Goal: Check status: Check status

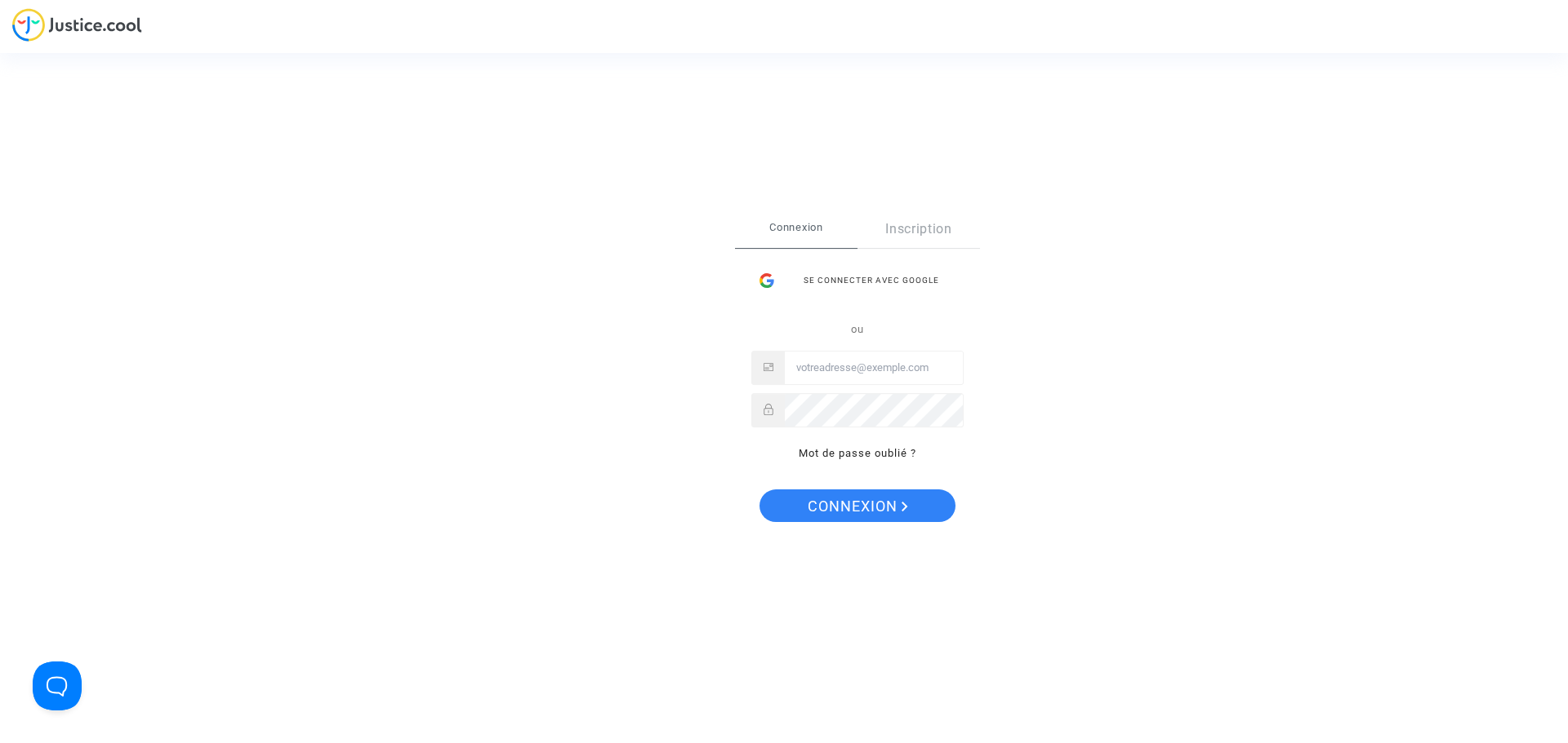
type input "[PERSON_NAME][EMAIL_ADDRESS][DOMAIN_NAME]"
click at [843, 522] on span "Connexion" at bounding box center [858, 507] width 101 height 34
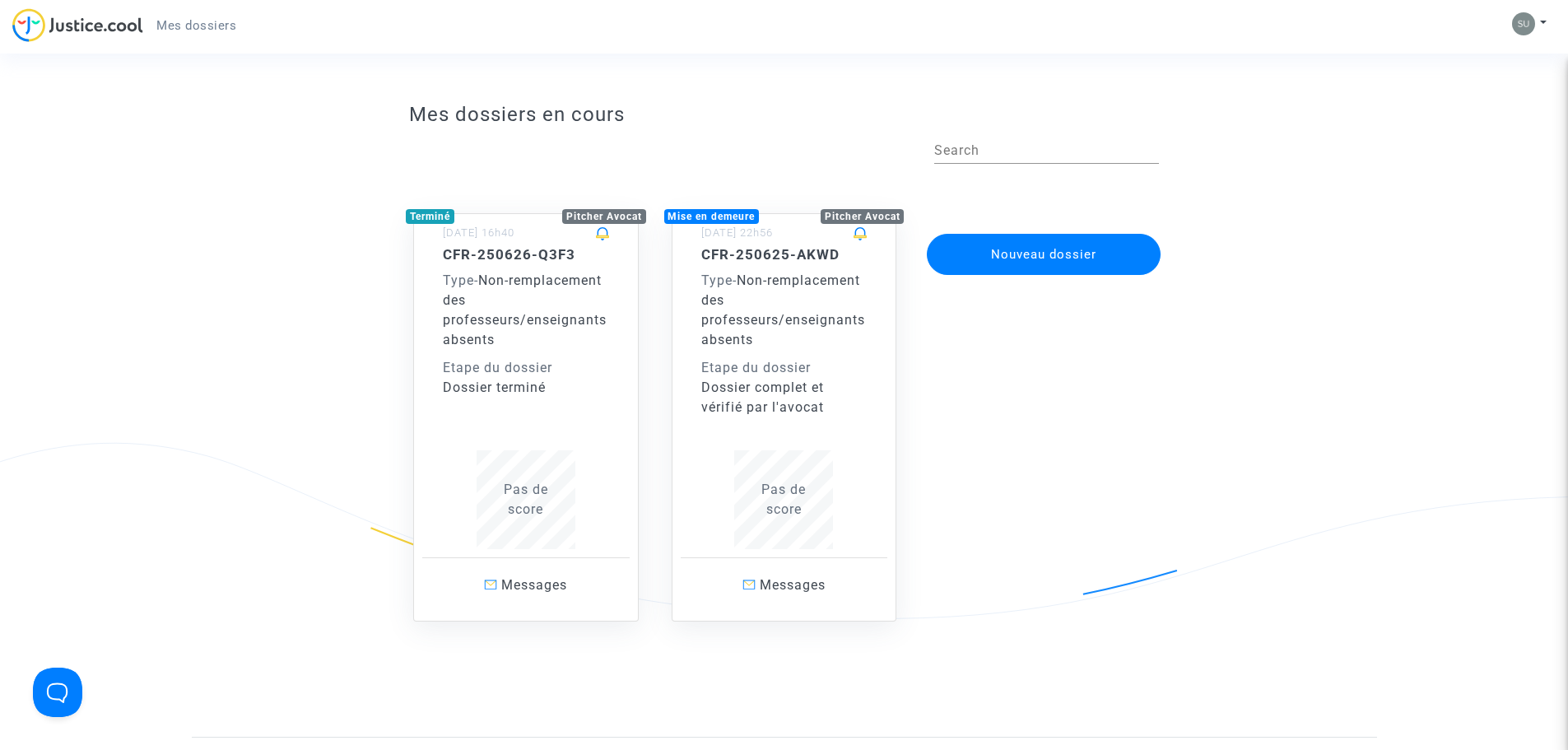
click at [716, 223] on div "Mise en demeure" at bounding box center [712, 216] width 95 height 15
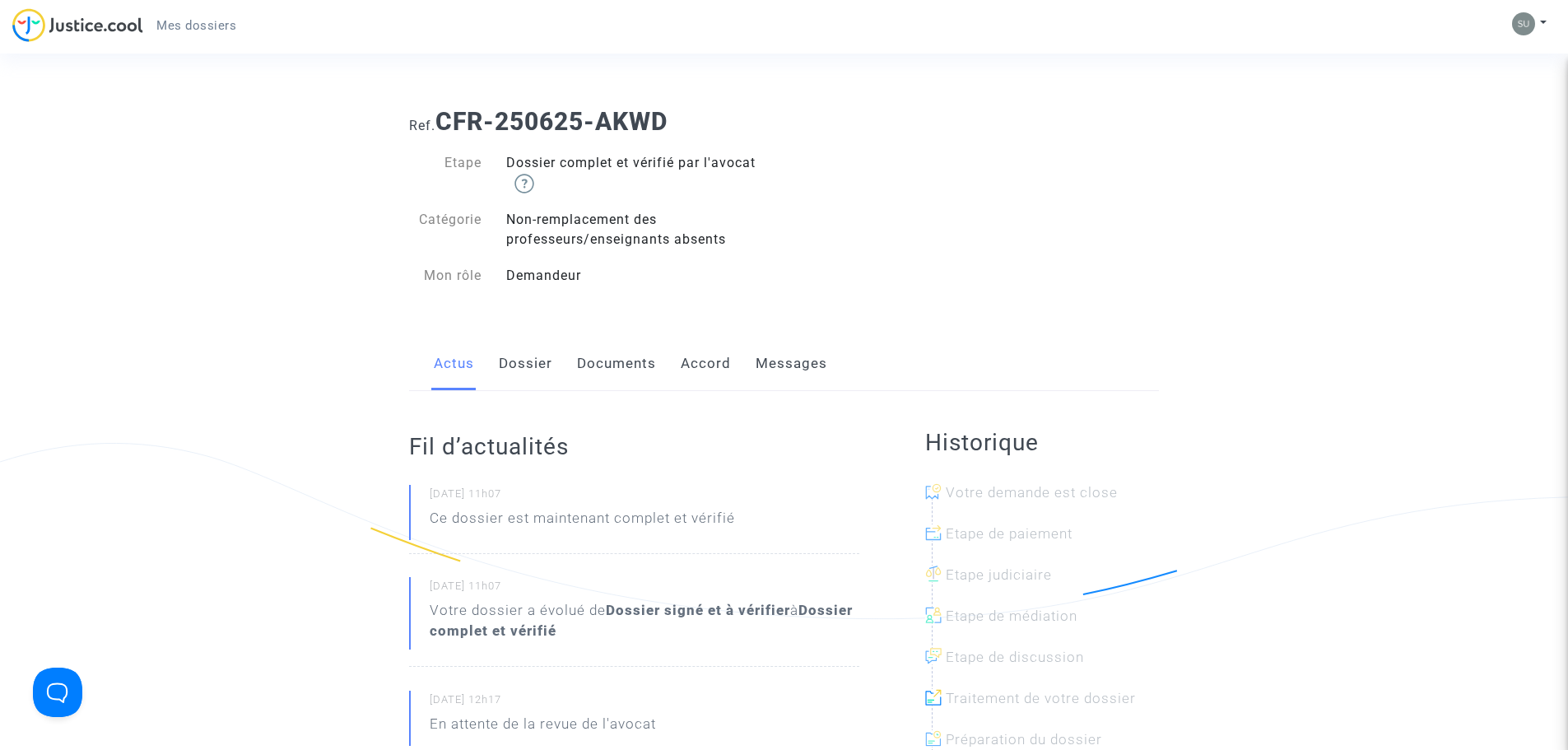
click at [520, 372] on link "Dossier" at bounding box center [525, 364] width 53 height 54
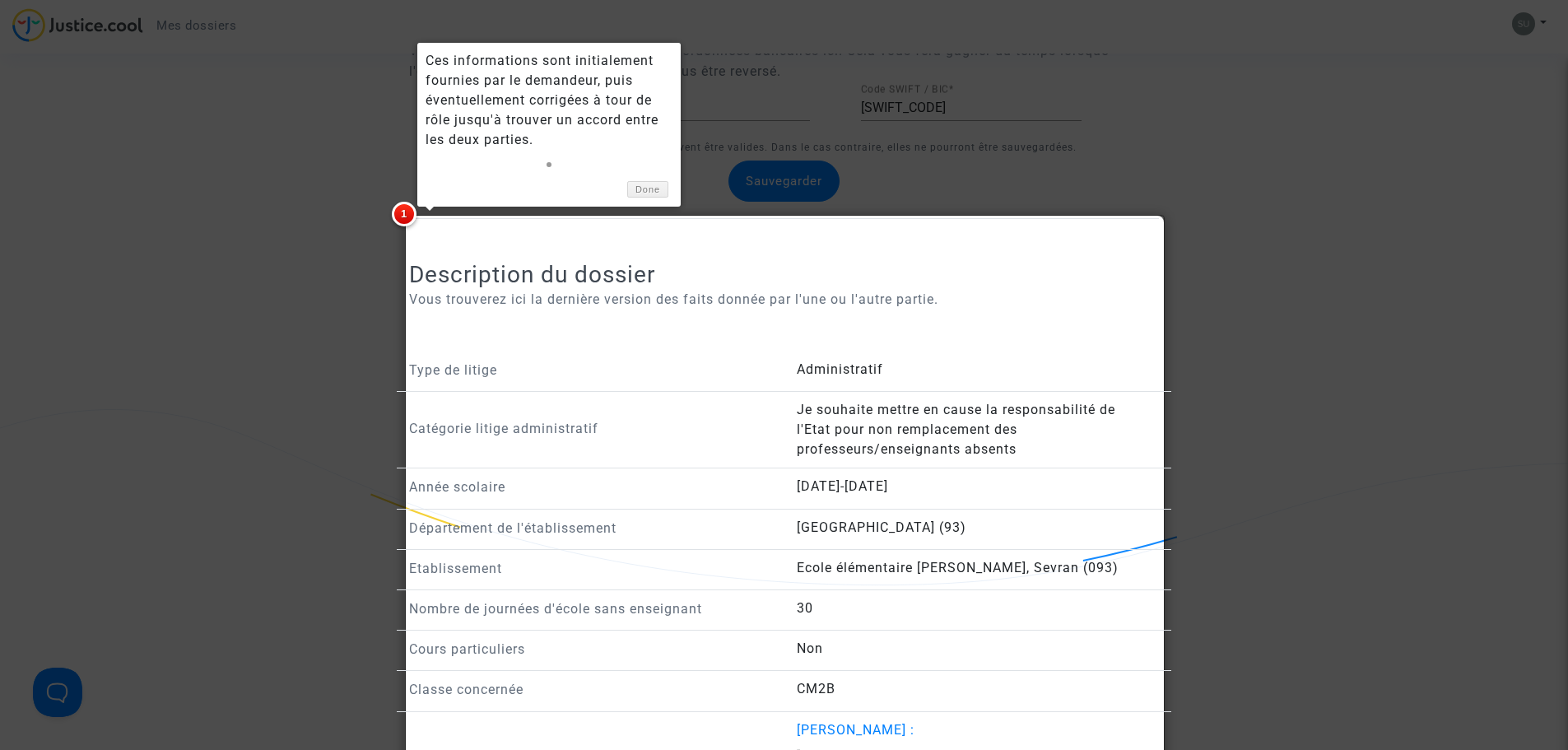
scroll to position [906, 0]
click at [651, 195] on link "Done" at bounding box center [648, 191] width 41 height 17
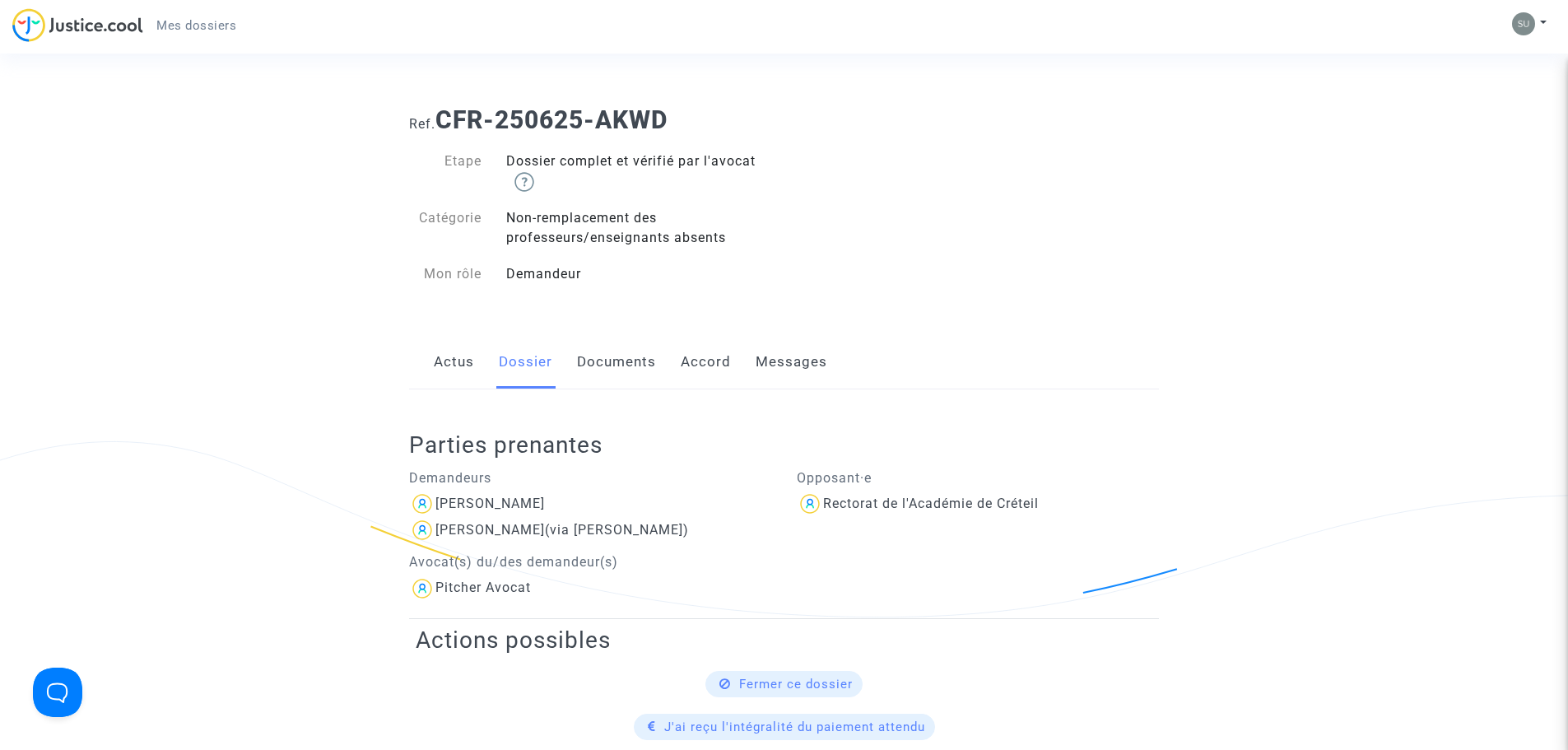
scroll to position [0, 0]
click at [629, 376] on link "Documents" at bounding box center [616, 364] width 79 height 54
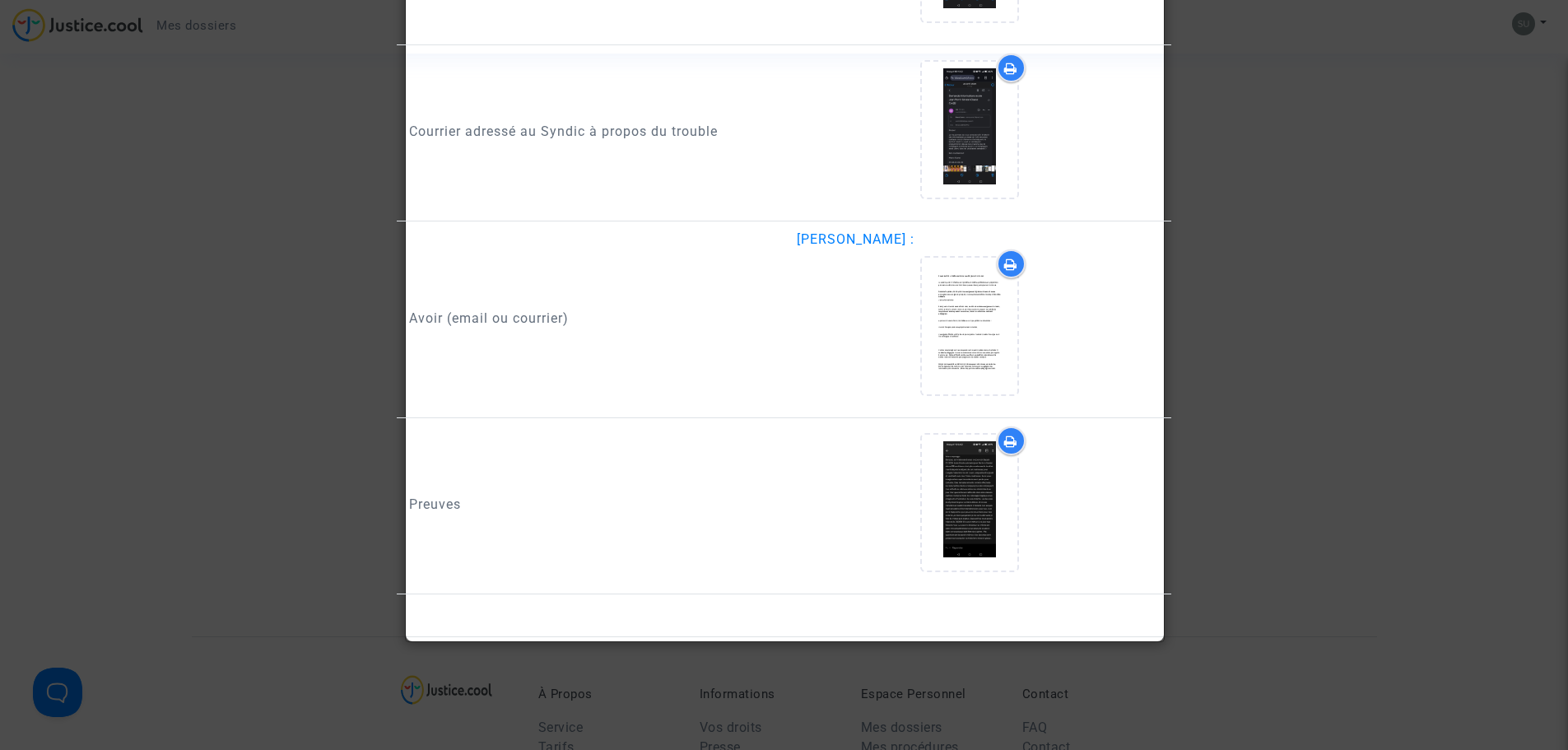
scroll to position [2059, 0]
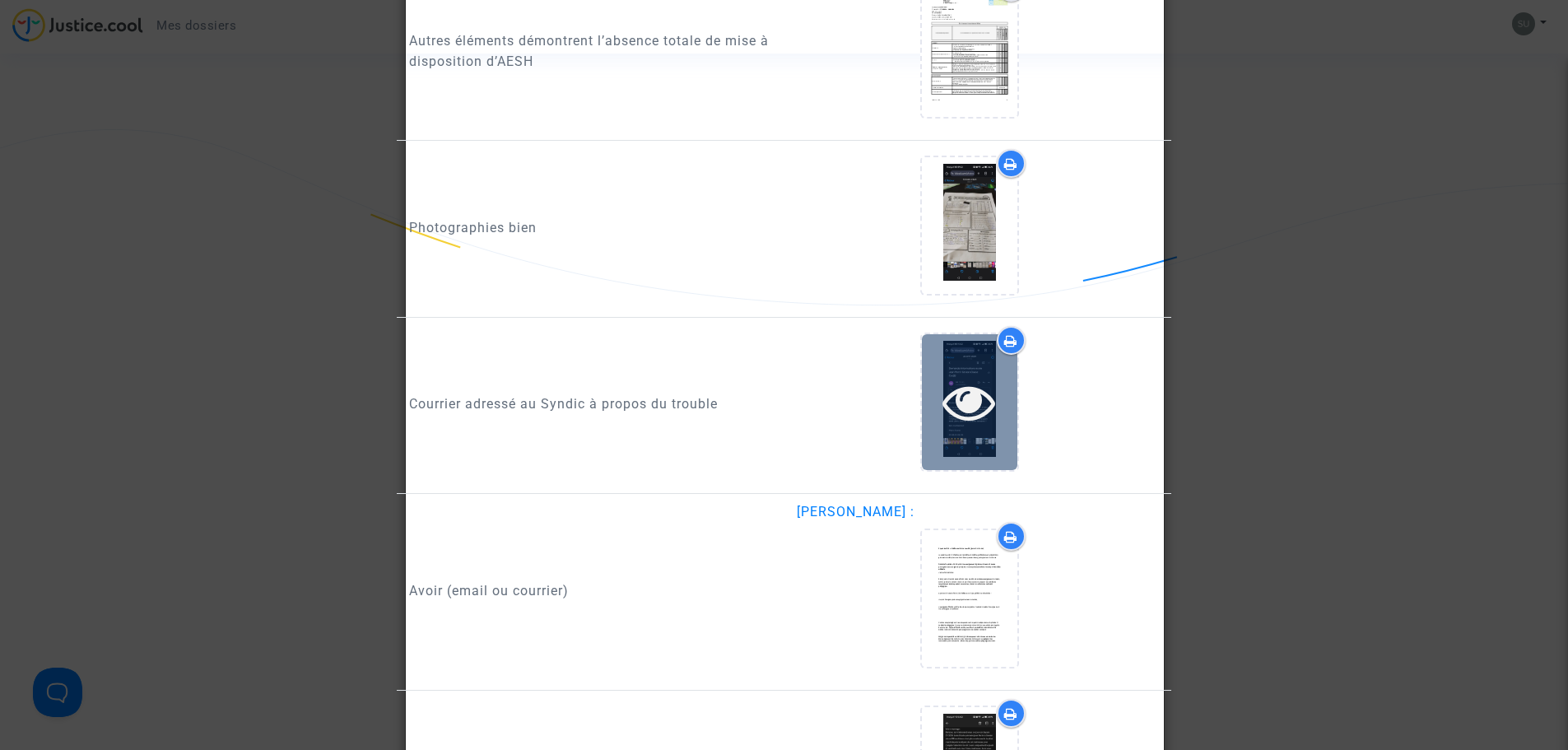
click at [967, 402] on icon at bounding box center [969, 402] width 53 height 52
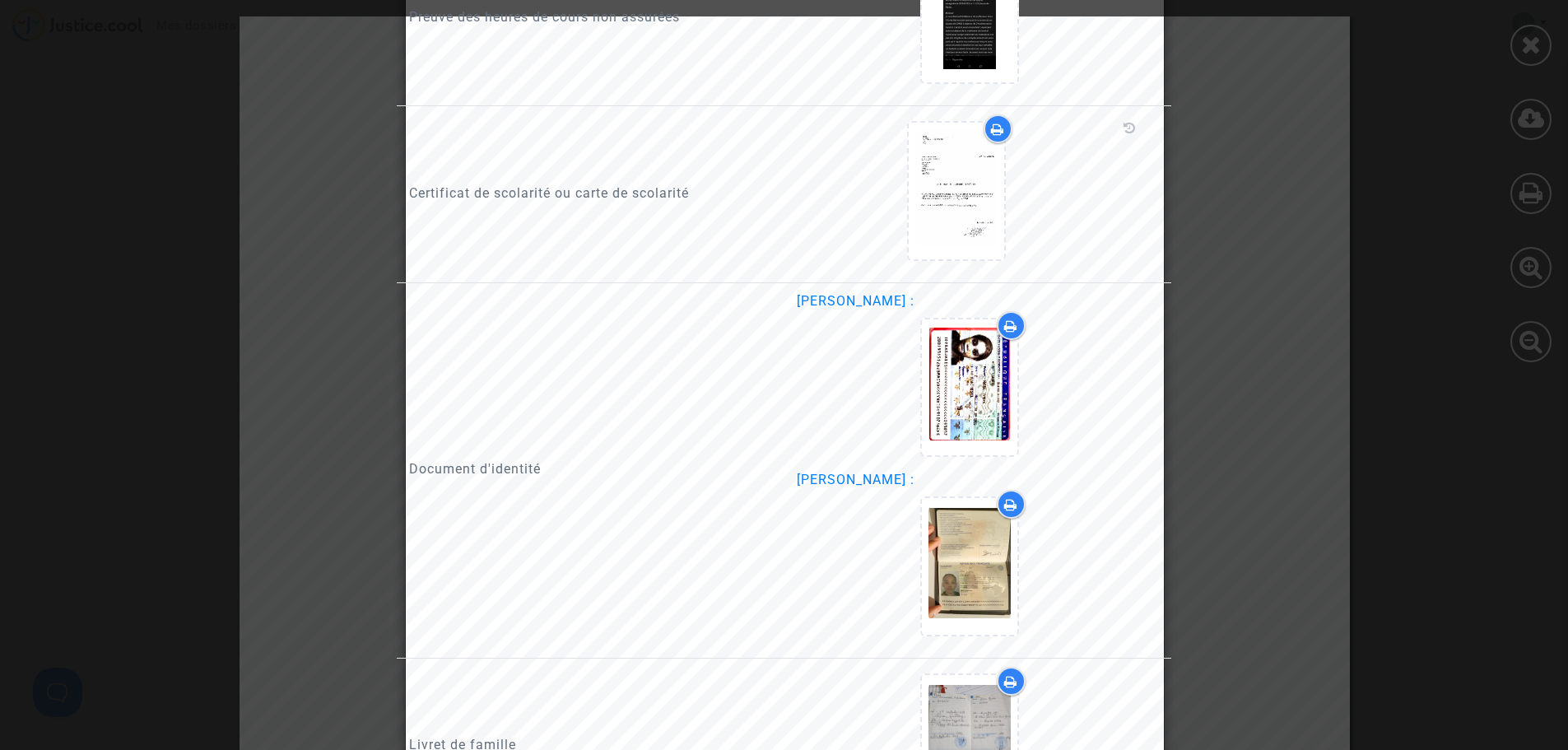
scroll to position [1182, 0]
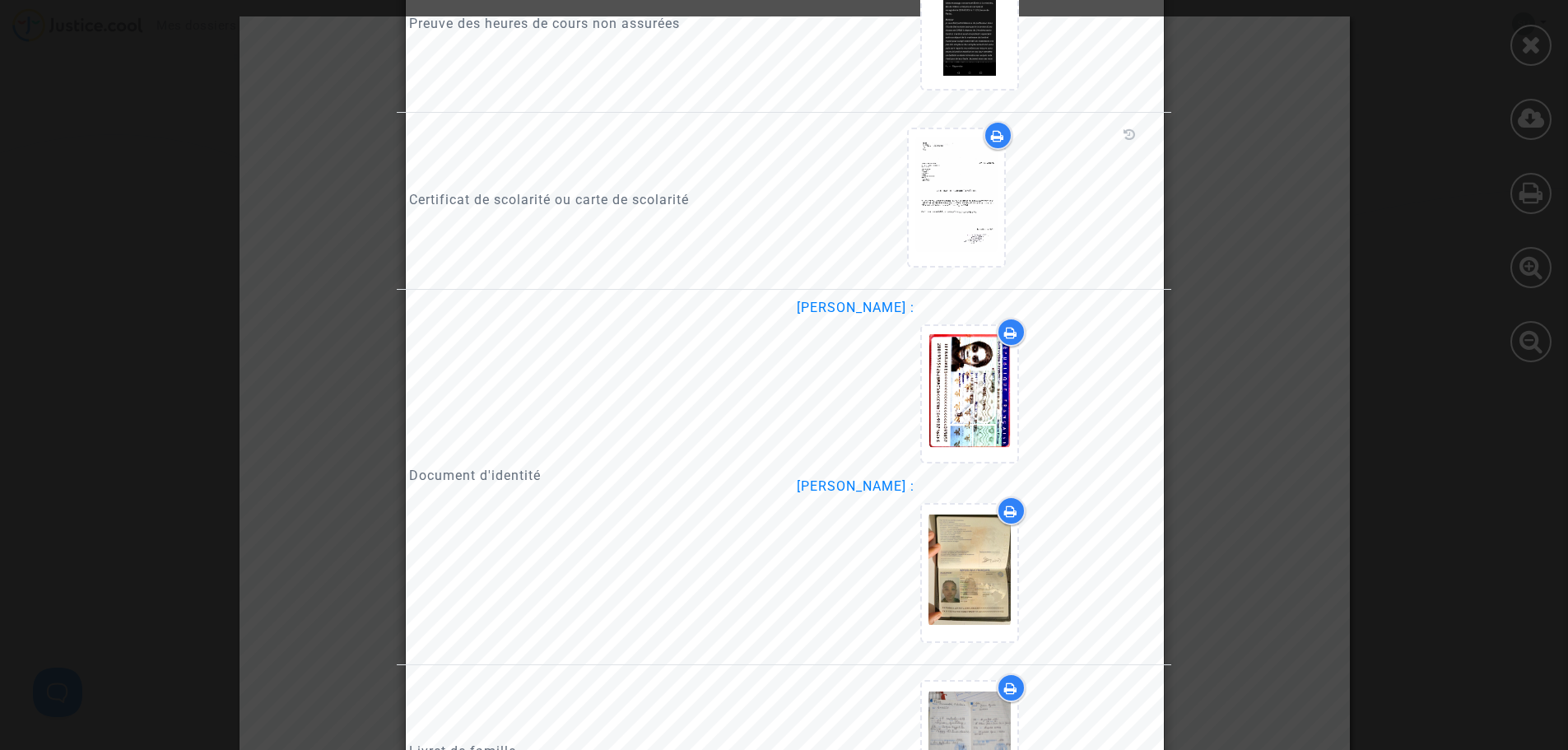
click at [1196, 204] on div at bounding box center [784, 375] width 1568 height 750
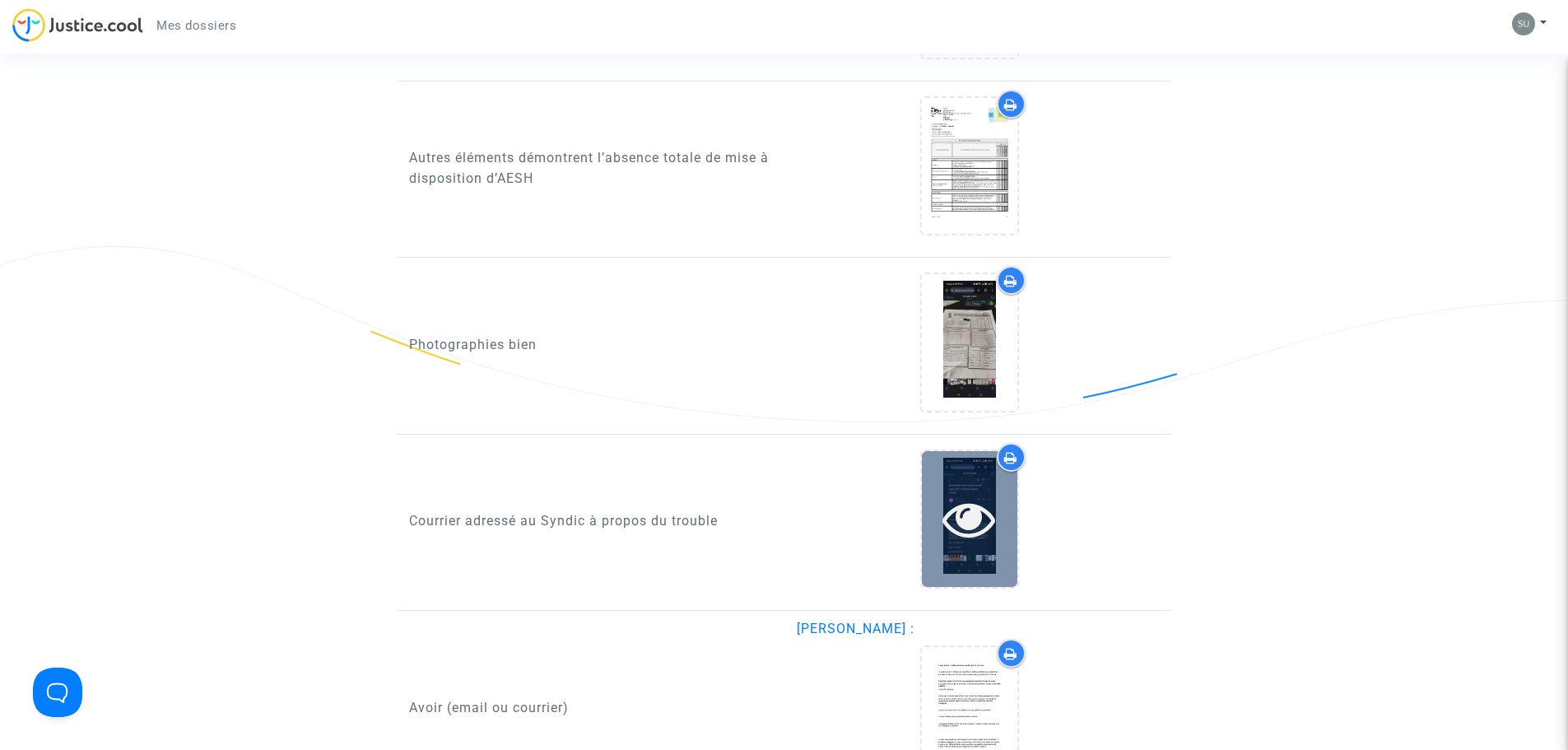
scroll to position [2006, 0]
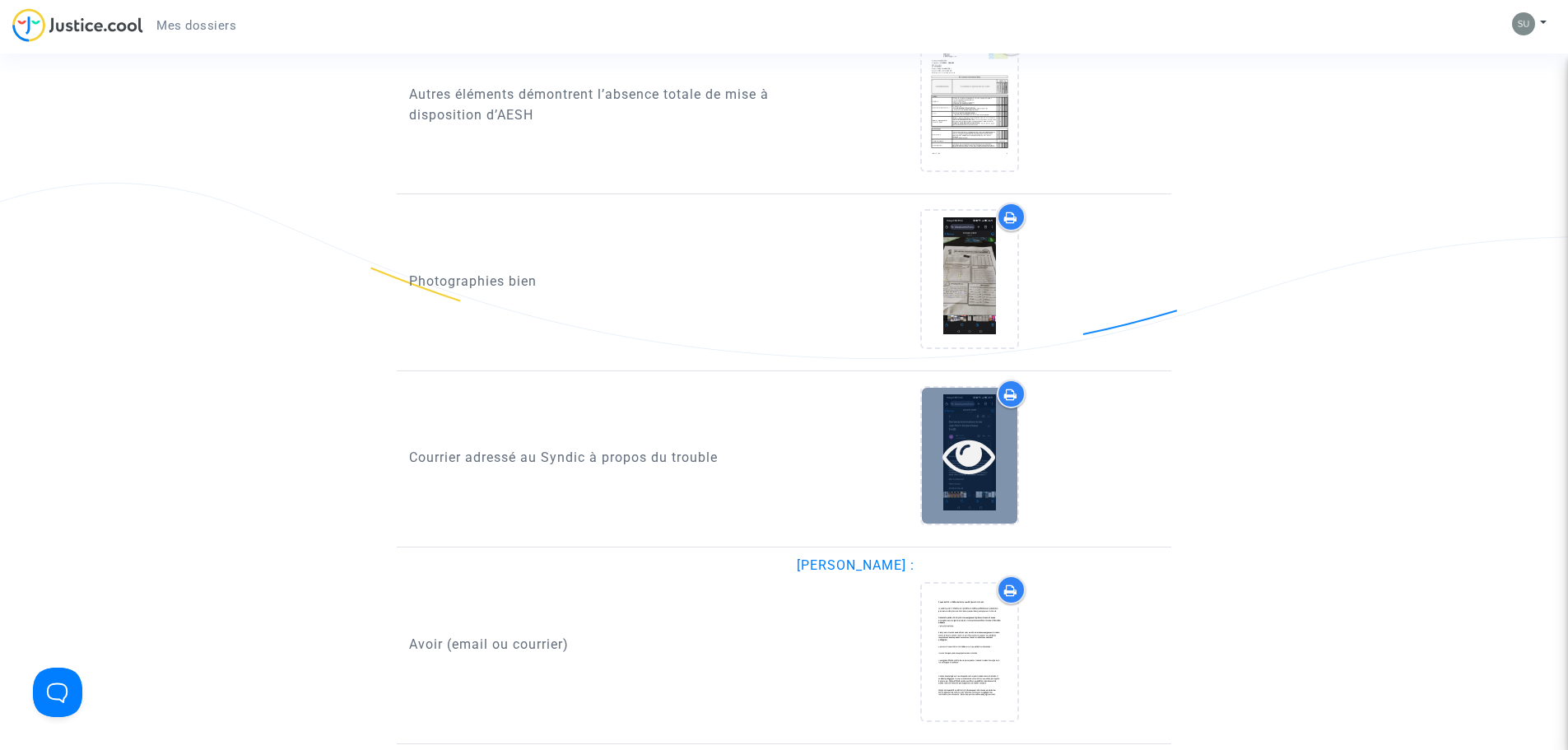
click at [974, 462] on icon at bounding box center [969, 455] width 53 height 52
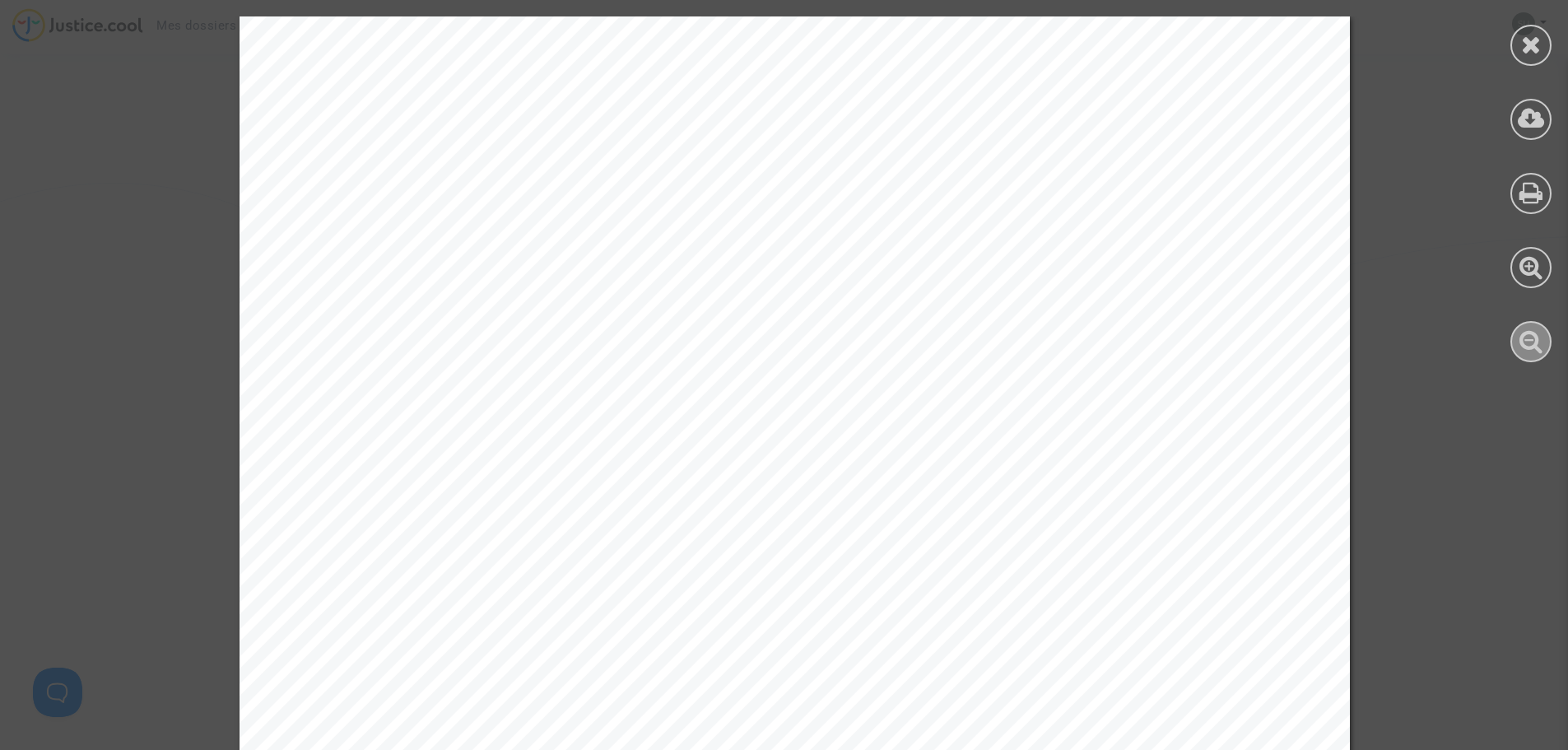
drag, startPoint x: 1523, startPoint y: 323, endPoint x: 1516, endPoint y: 329, distance: 9.2
click at [1517, 329] on div at bounding box center [1531, 341] width 41 height 41
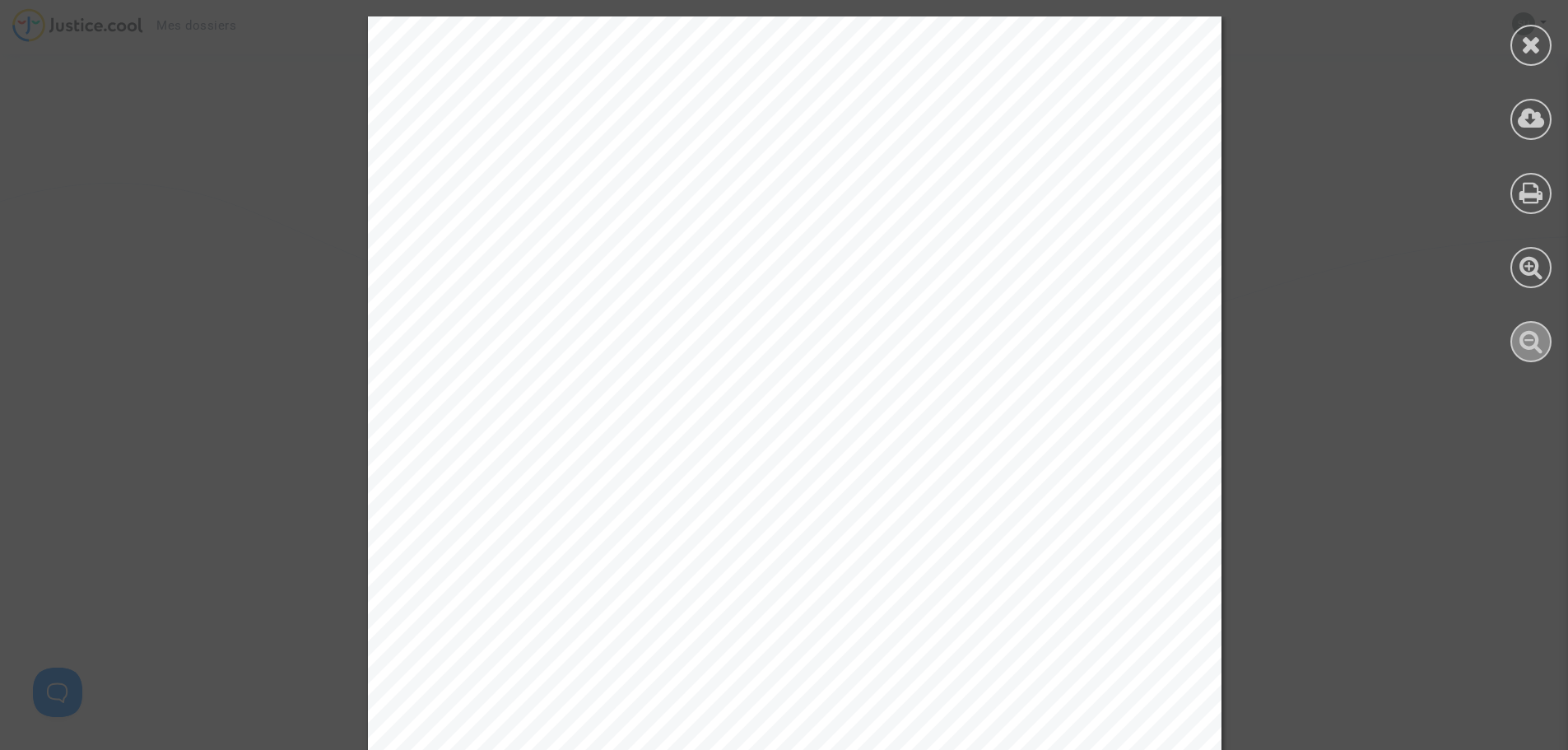
click at [1515, 332] on div at bounding box center [1531, 341] width 41 height 41
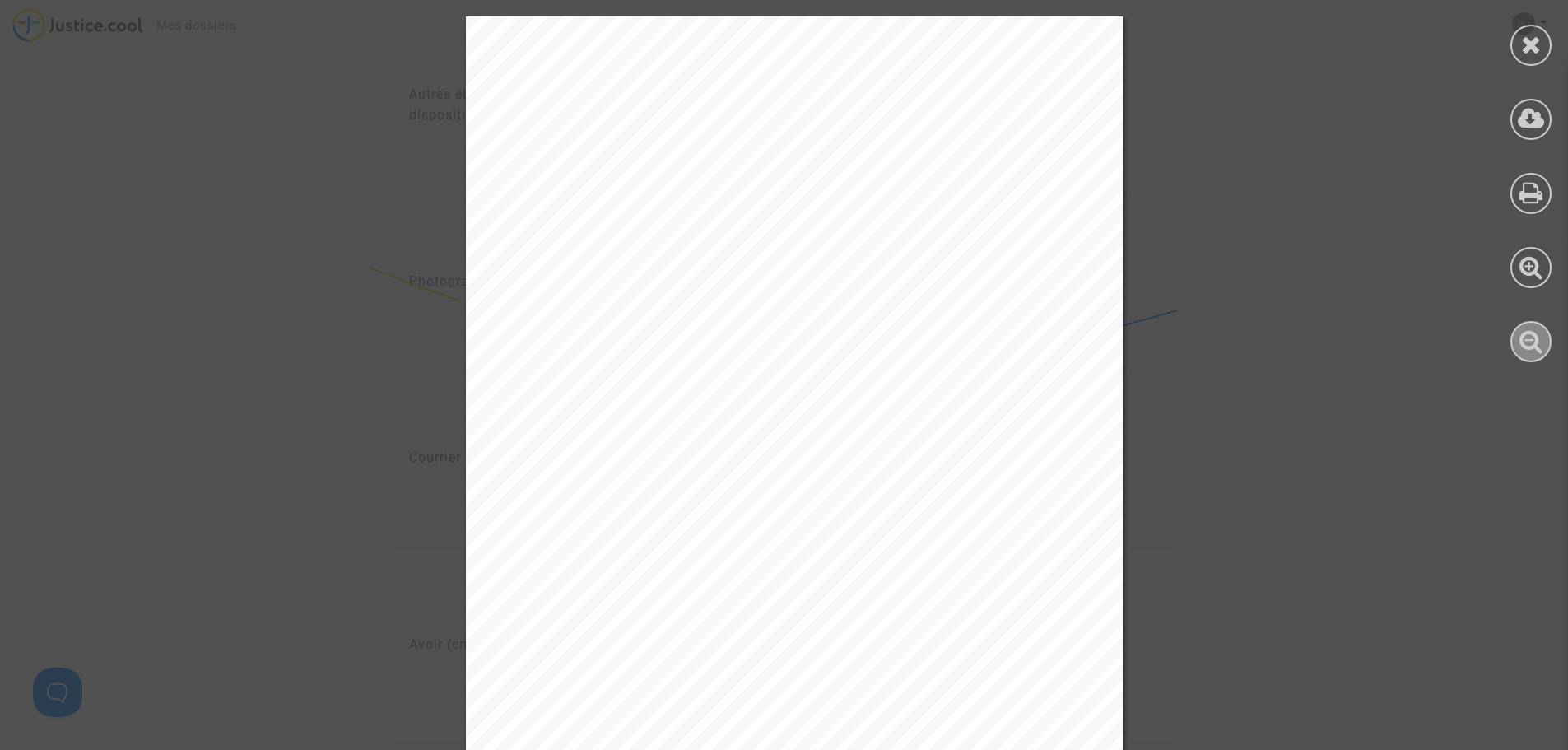
click at [1515, 332] on div at bounding box center [1531, 341] width 41 height 41
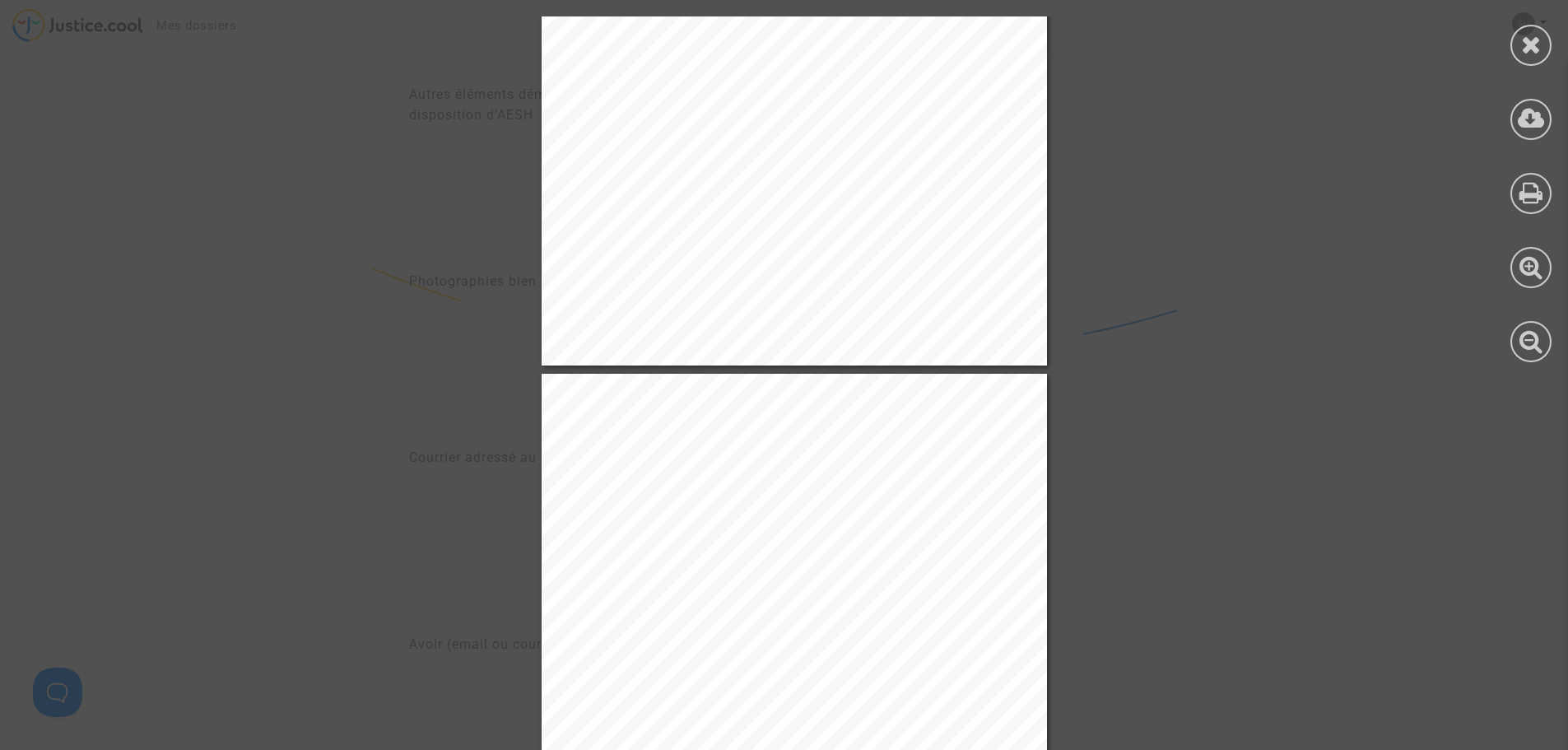
scroll to position [1235, 0]
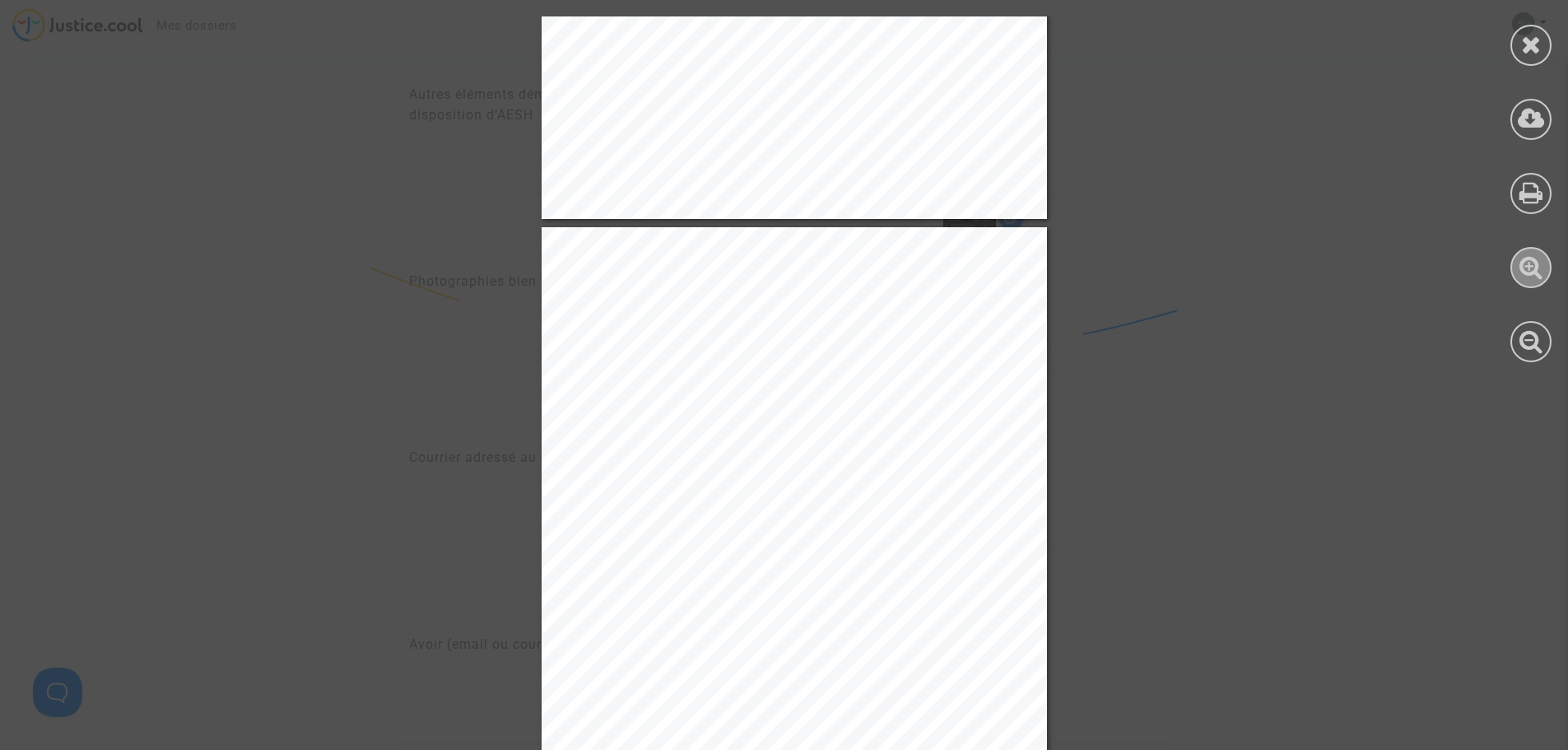
click at [1531, 260] on icon at bounding box center [1532, 267] width 24 height 25
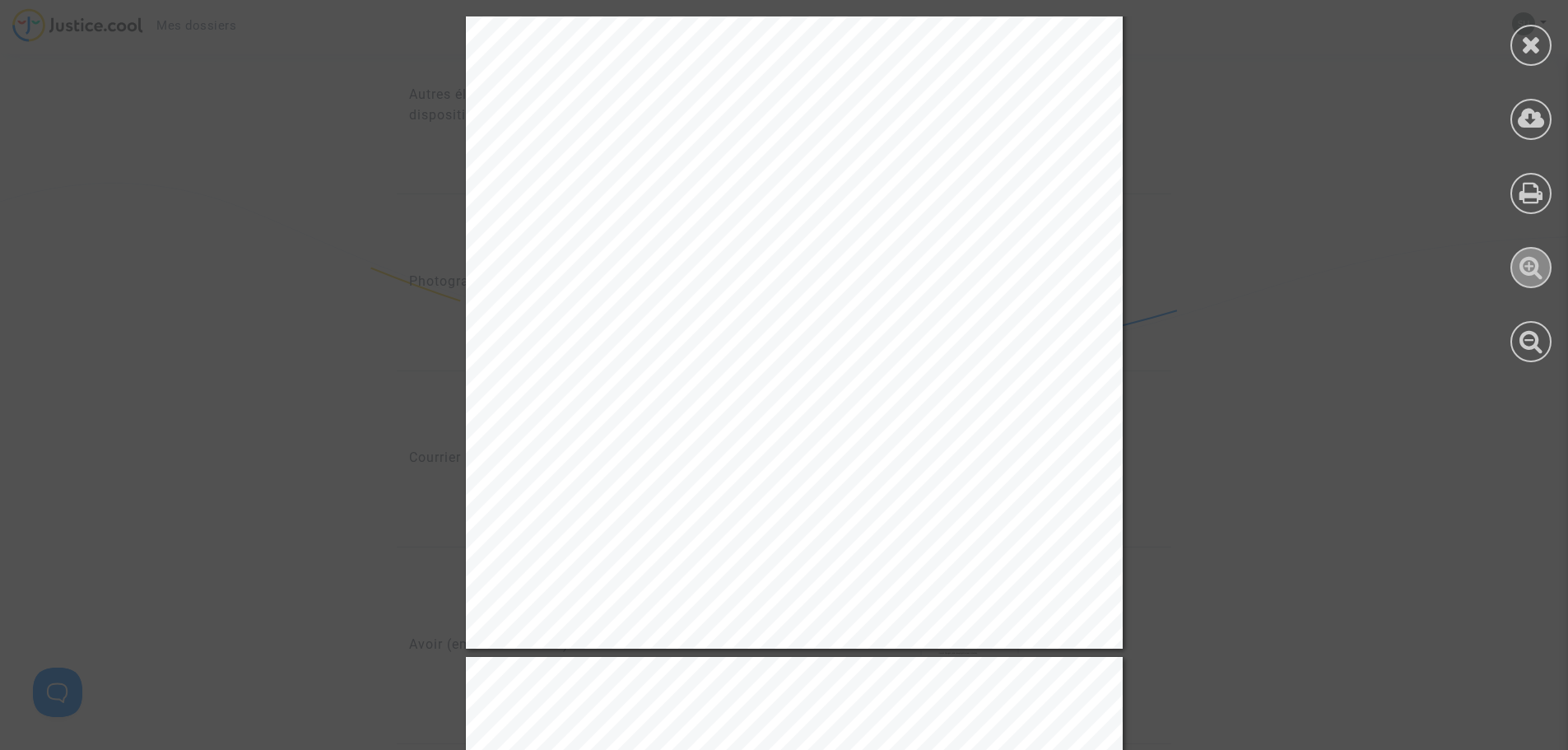
click at [1526, 261] on icon at bounding box center [1532, 267] width 24 height 25
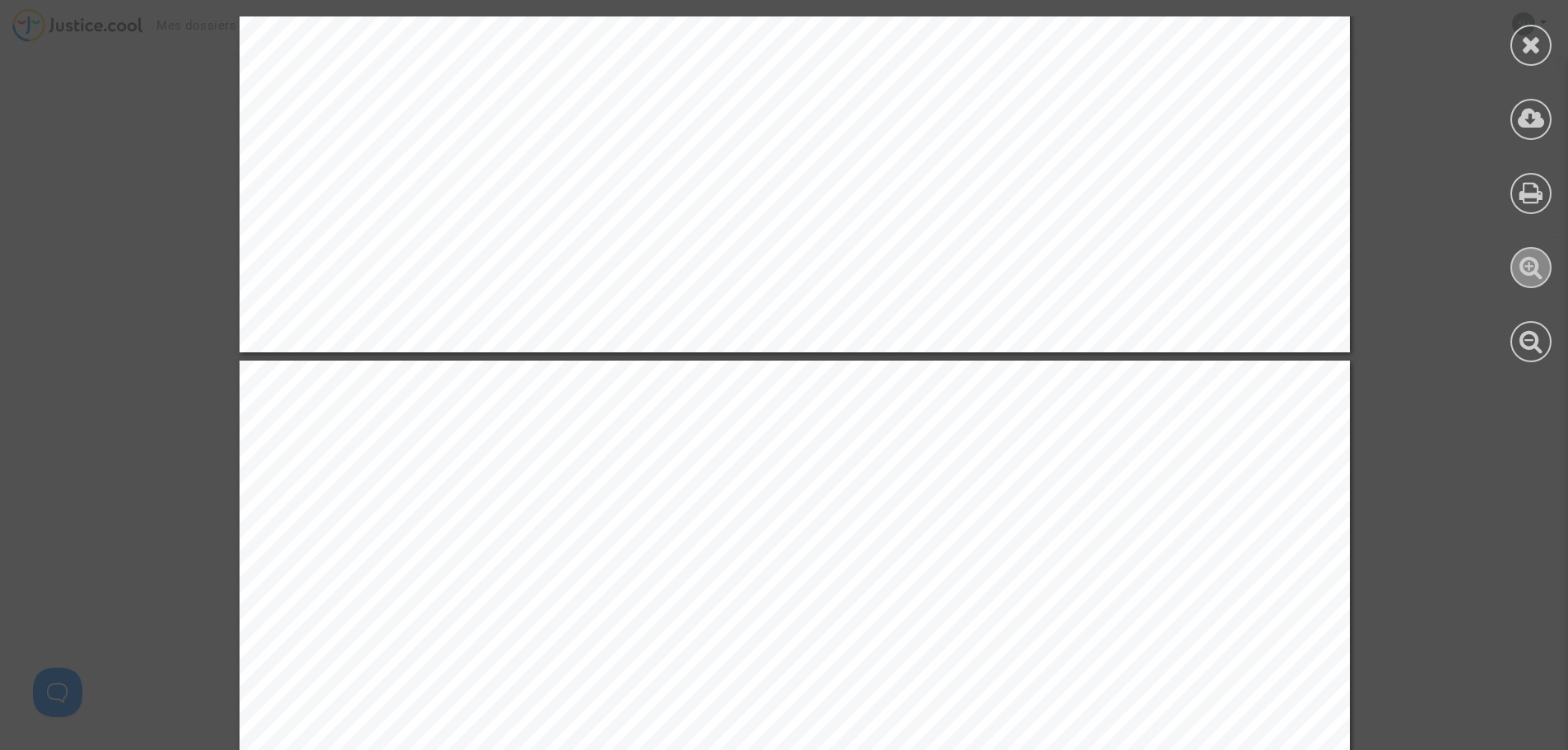
drag, startPoint x: 1525, startPoint y: 262, endPoint x: 1513, endPoint y: 261, distance: 12.0
click at [1524, 262] on icon at bounding box center [1532, 267] width 24 height 25
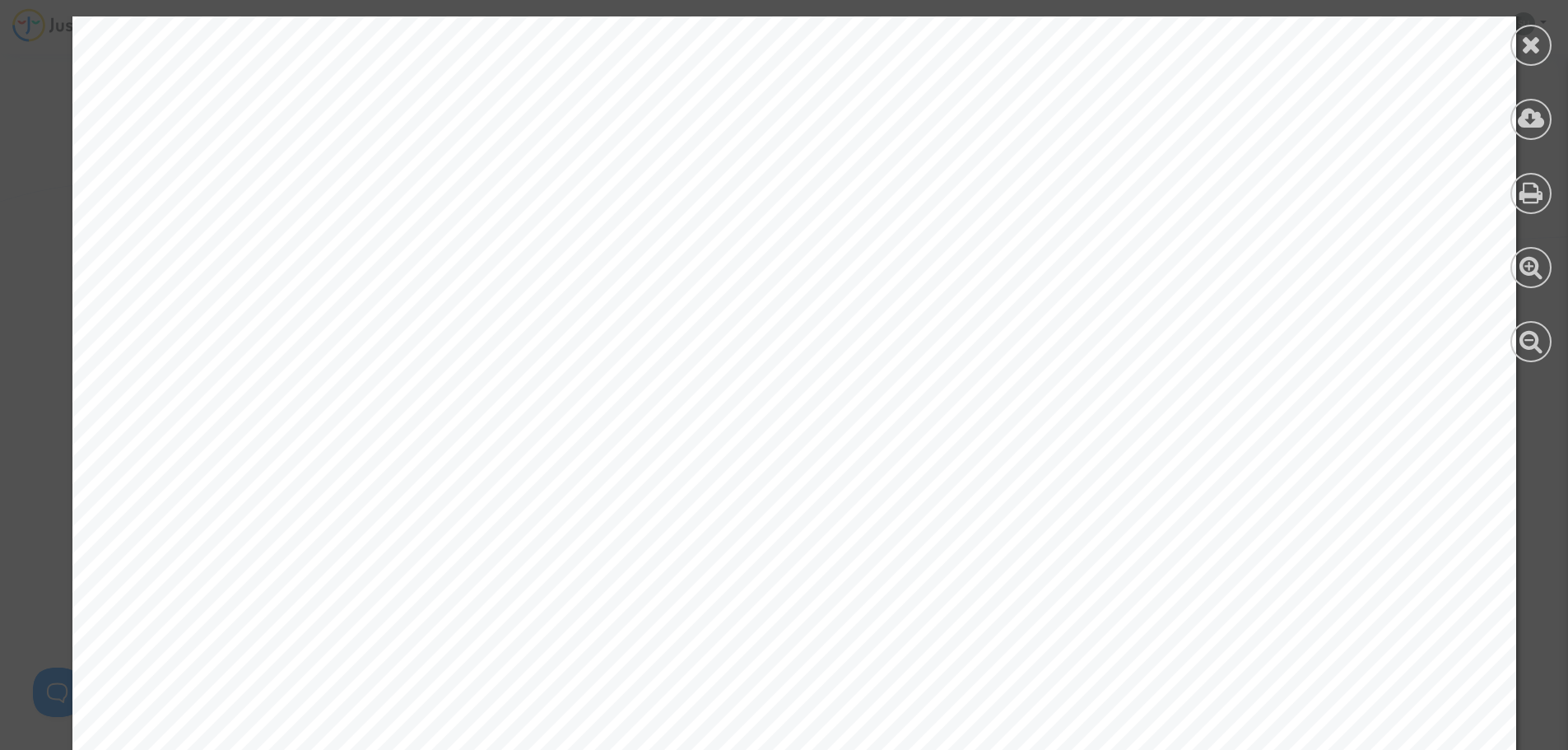
scroll to position [4847, 0]
click at [1524, 51] on icon at bounding box center [1532, 44] width 21 height 25
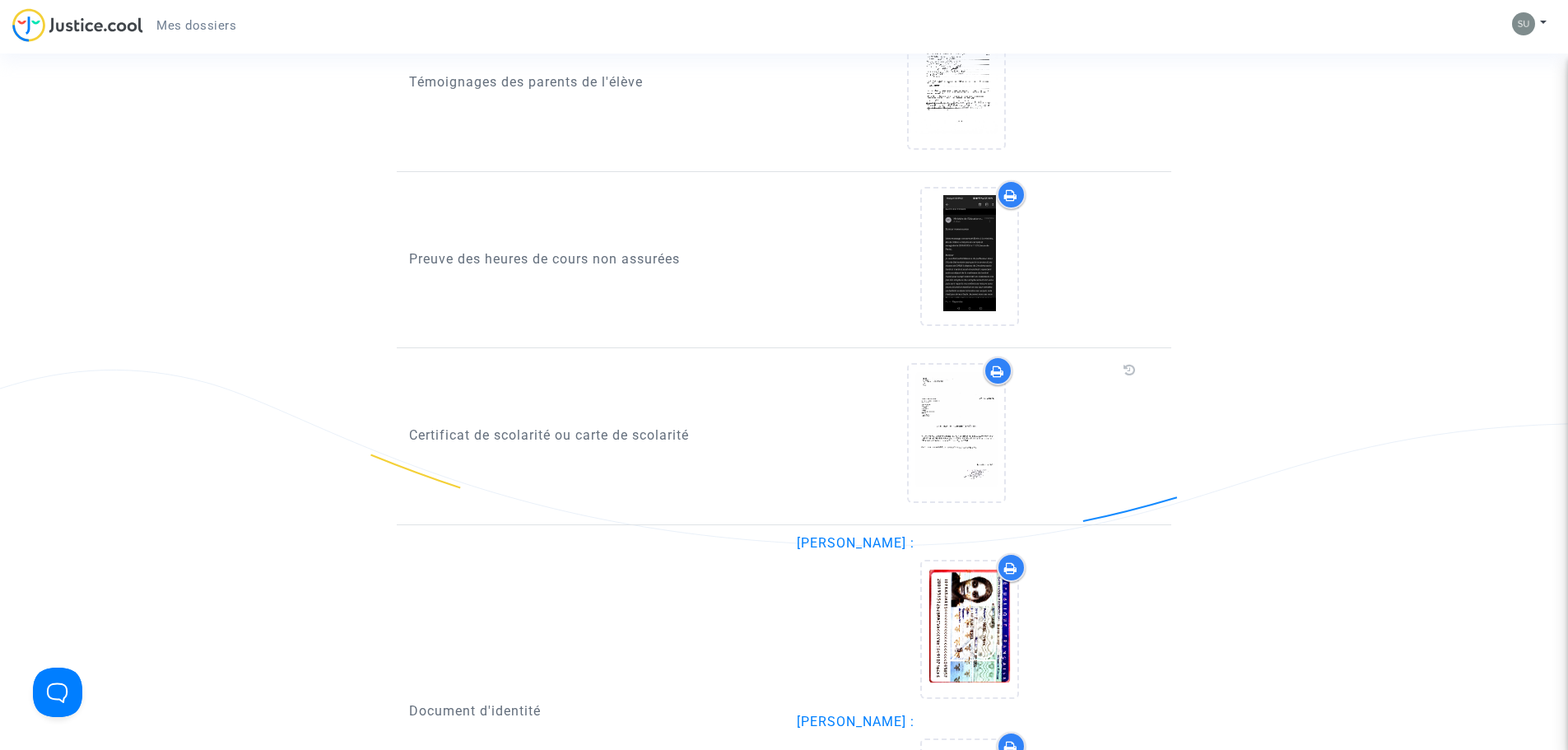
scroll to position [1099, 0]
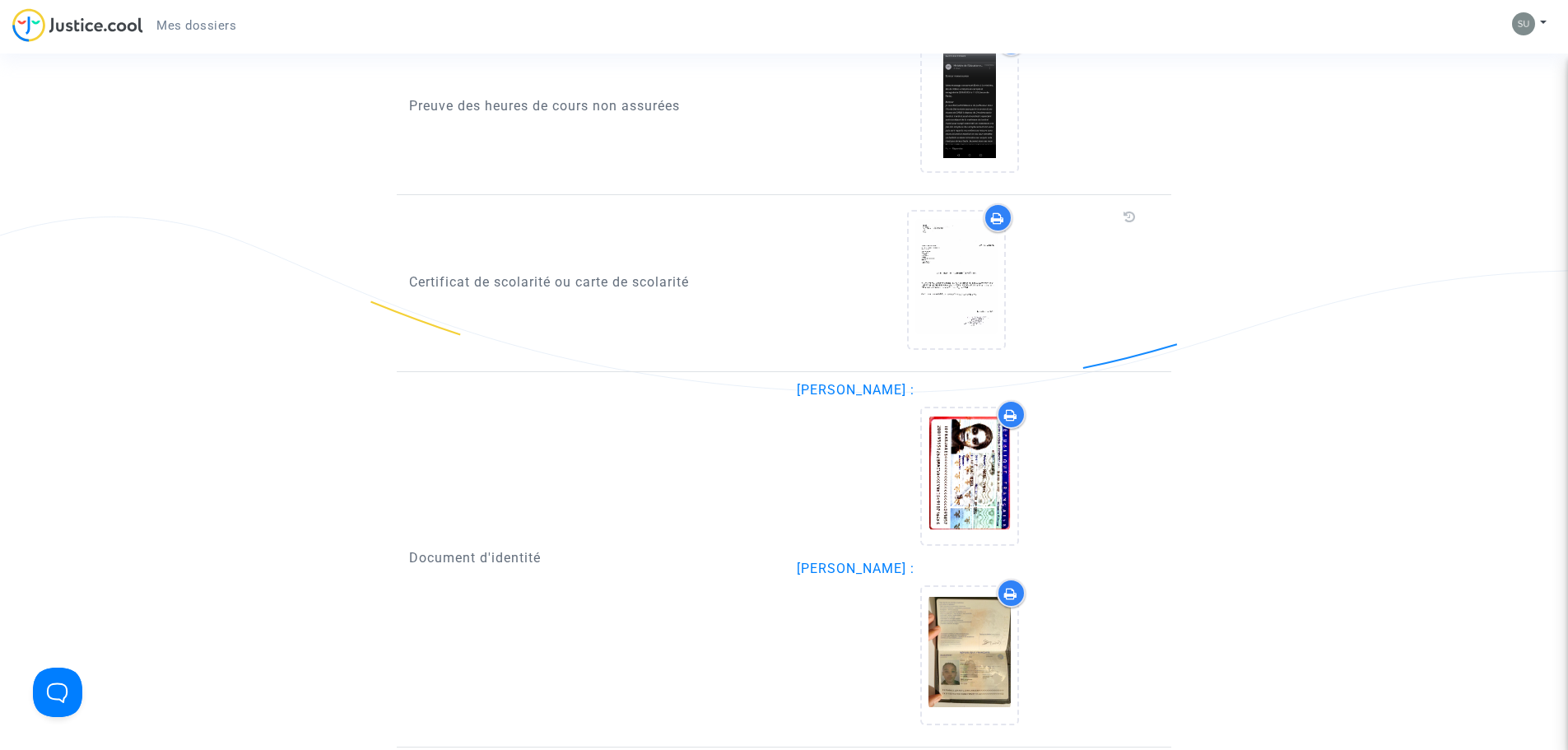
click at [1120, 358] on div at bounding box center [970, 283] width 346 height 159
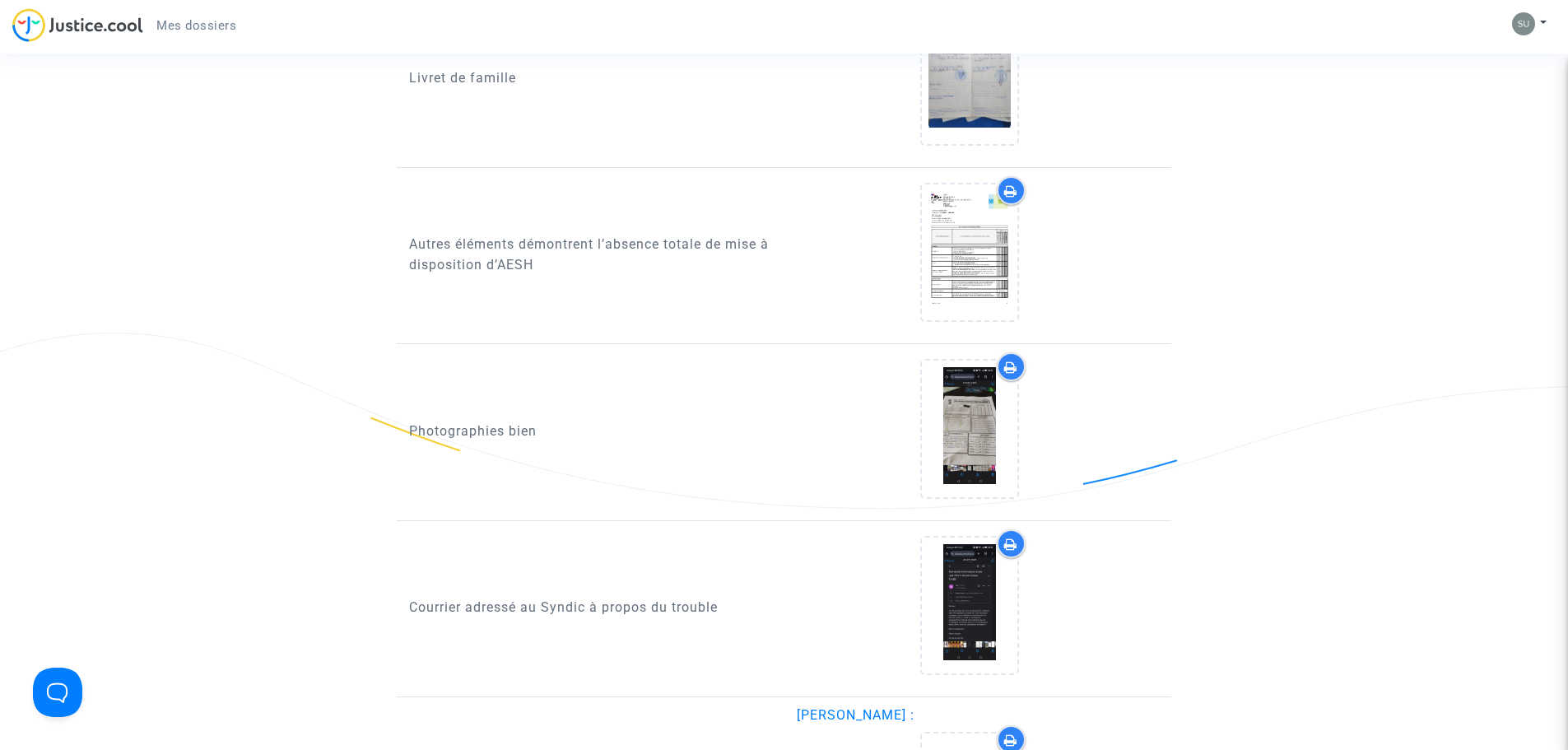
scroll to position [1841, 0]
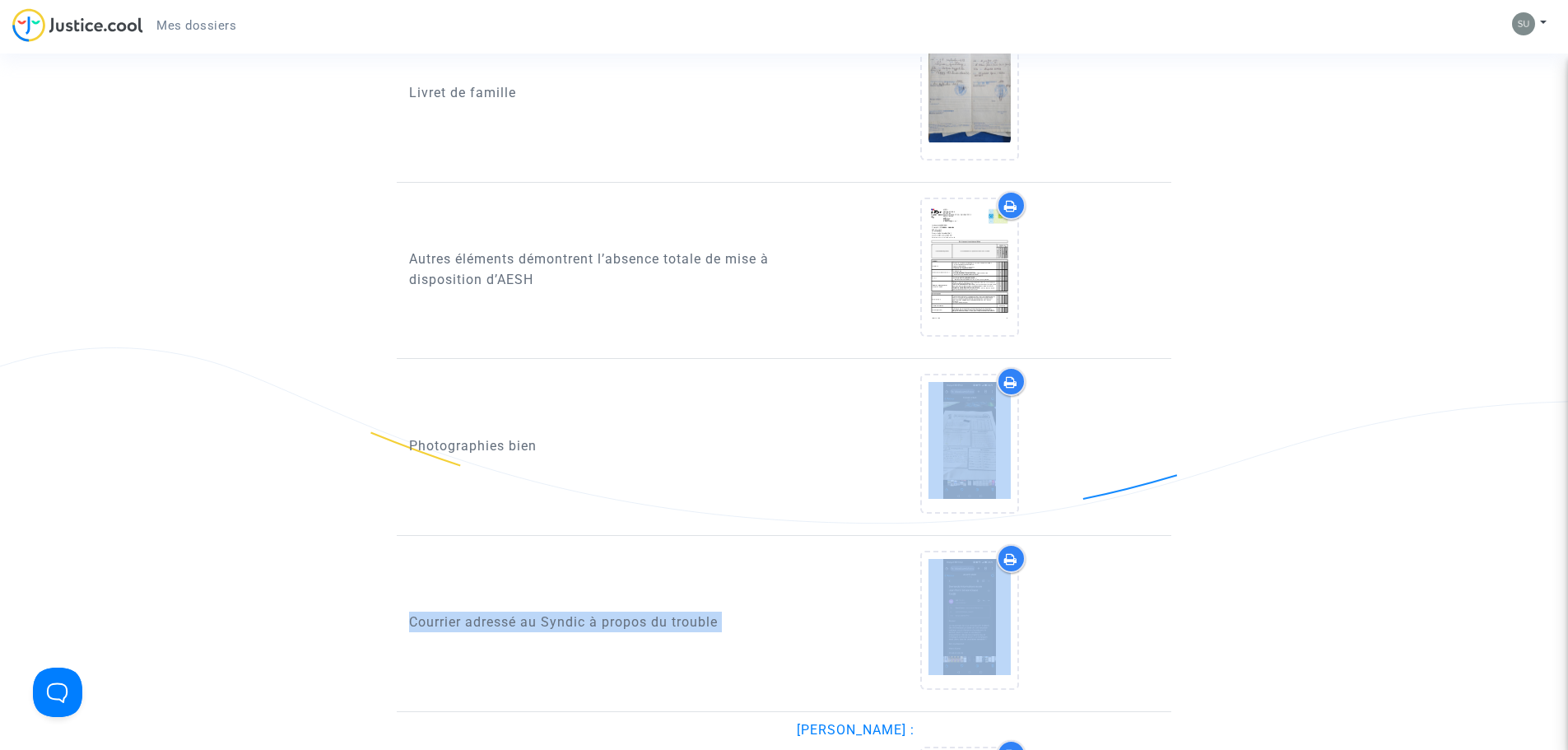
drag, startPoint x: 1151, startPoint y: 496, endPoint x: 1167, endPoint y: 538, distance: 44.9
click at [1125, 464] on div at bounding box center [970, 446] width 346 height 159
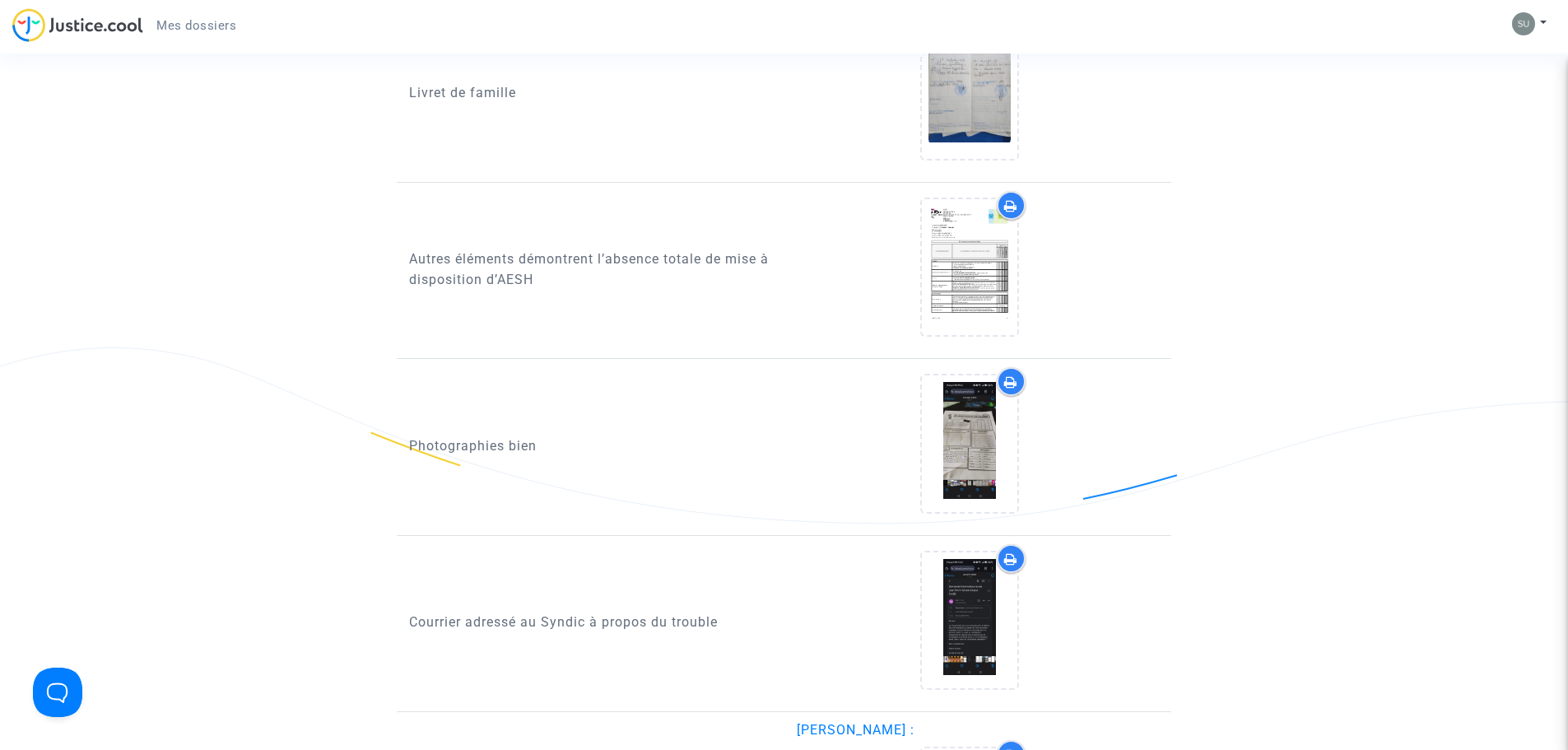
click at [434, 465] on div "Photographies bien" at bounding box center [591, 446] width 388 height 159
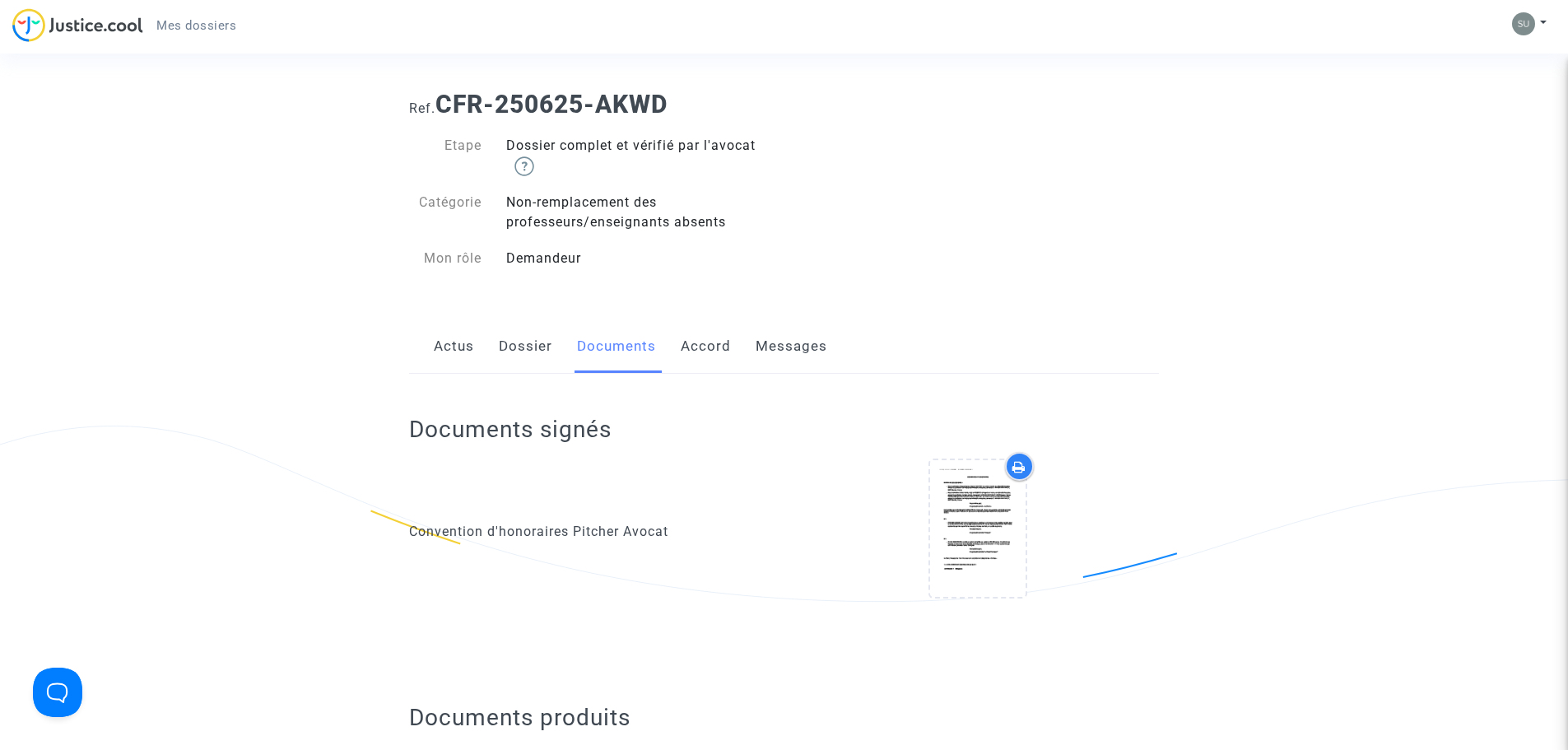
scroll to position [0, 0]
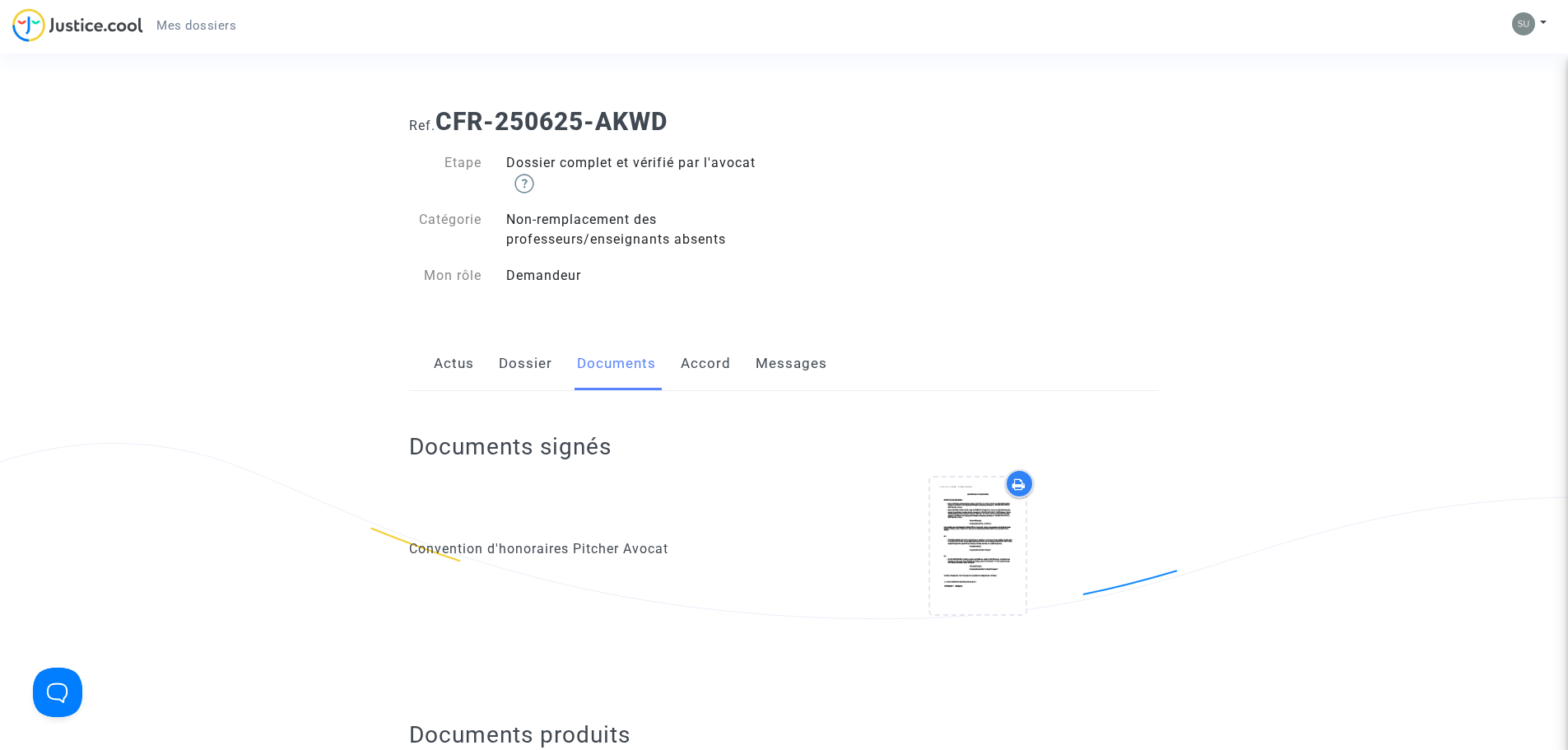
click at [84, 30] on img at bounding box center [77, 25] width 131 height 34
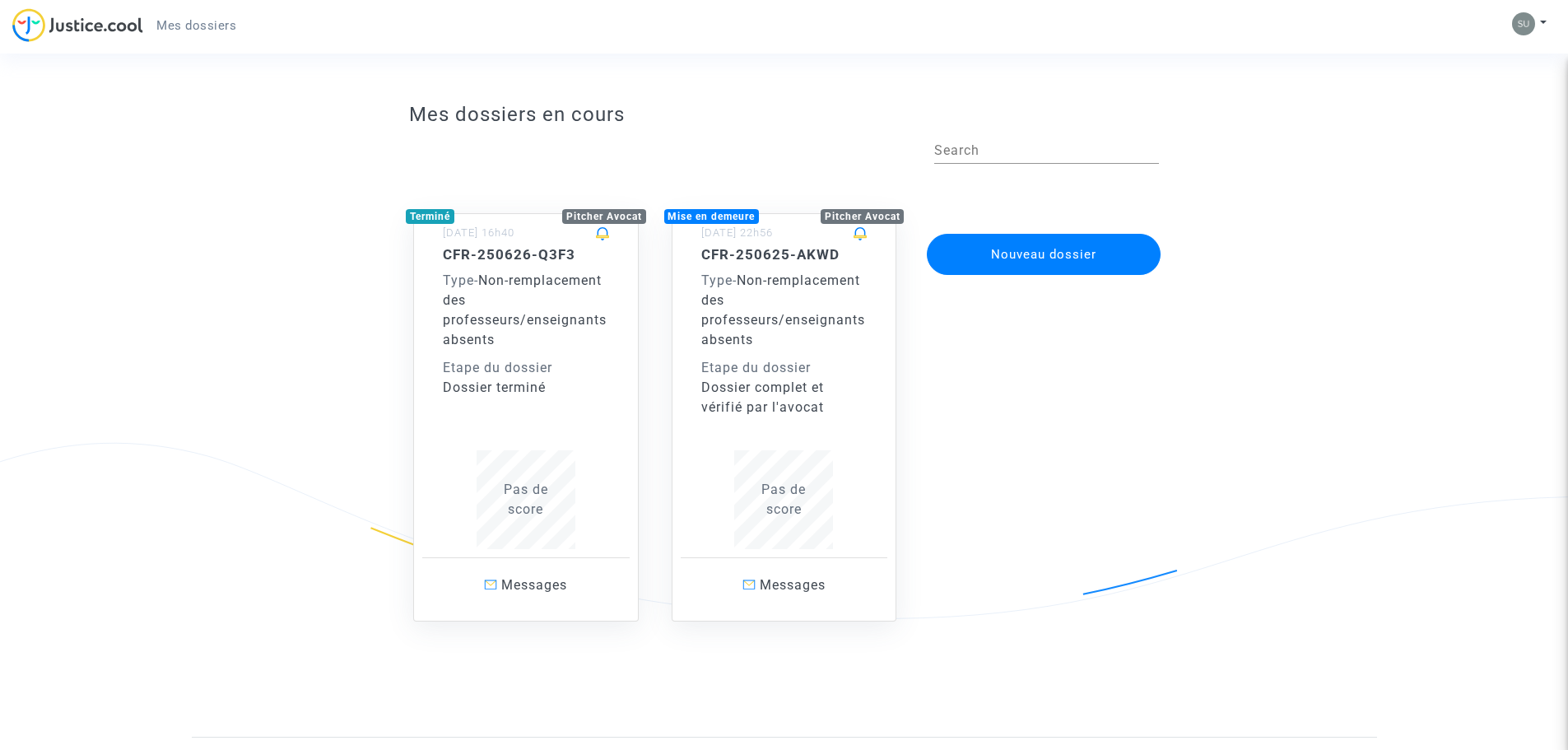
click at [549, 291] on div "Type - Non-remplacement des professeurs/enseignants absents" at bounding box center [525, 310] width 166 height 79
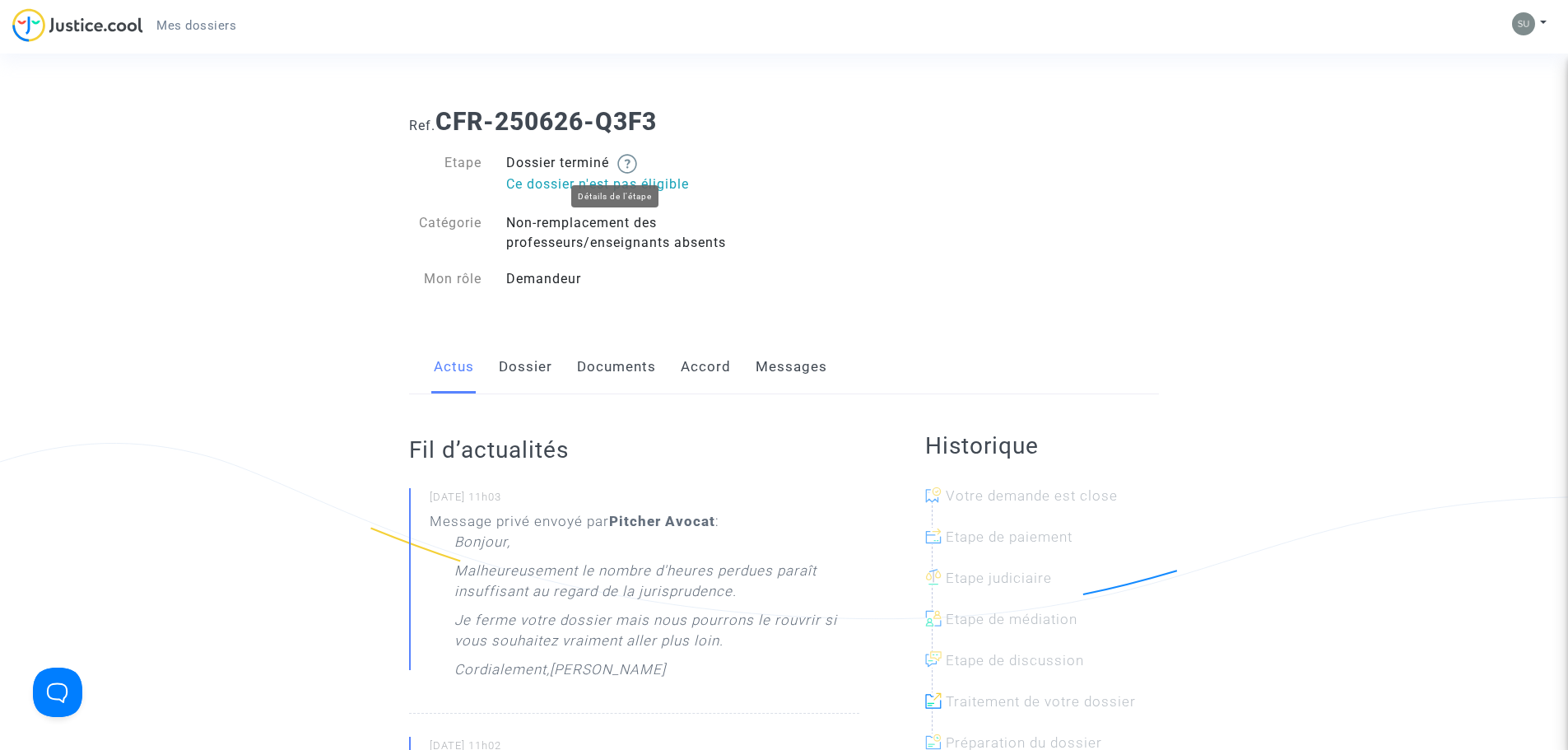
click at [625, 157] on img at bounding box center [627, 163] width 20 height 20
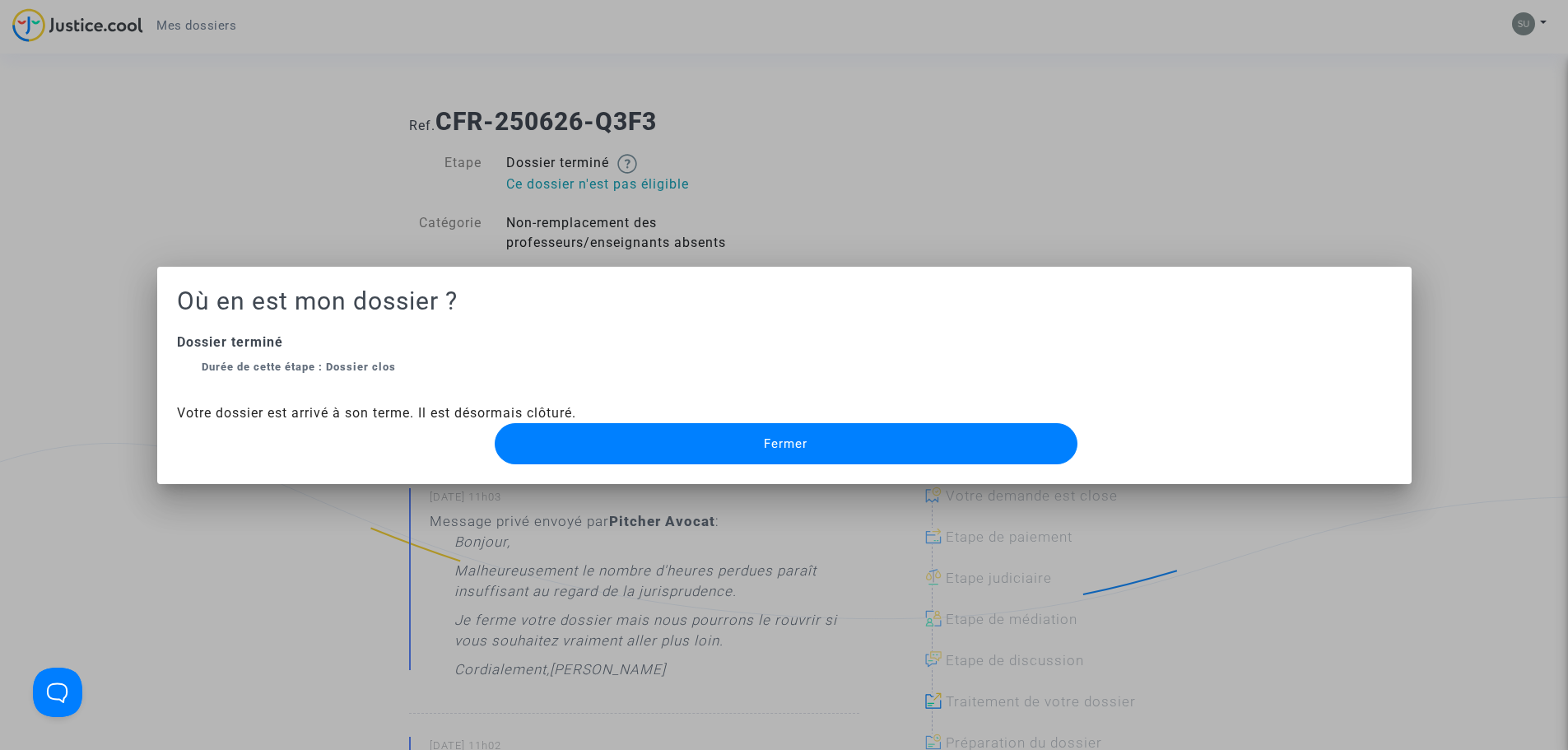
click at [644, 457] on button "Fermer" at bounding box center [787, 444] width 583 height 41
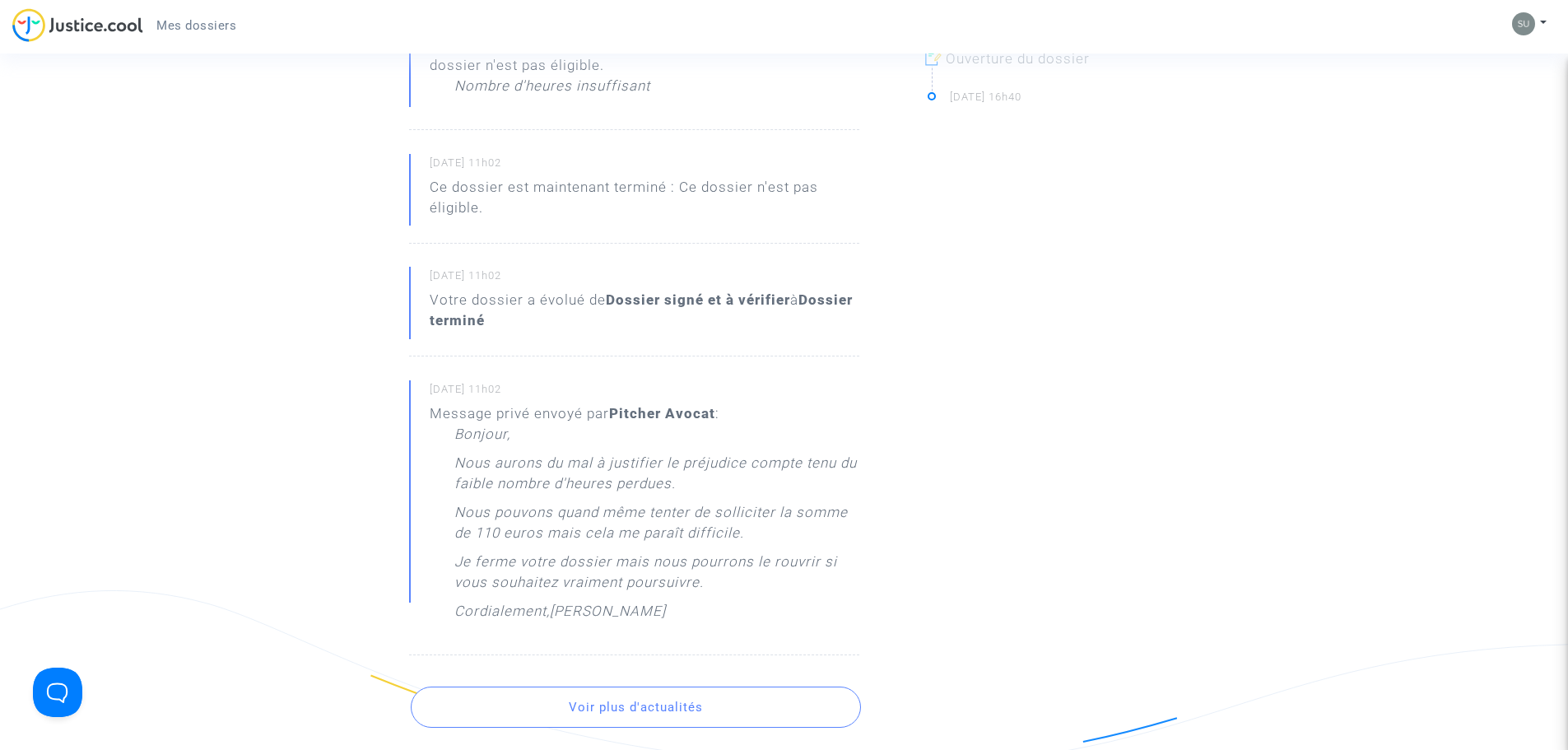
scroll to position [741, 0]
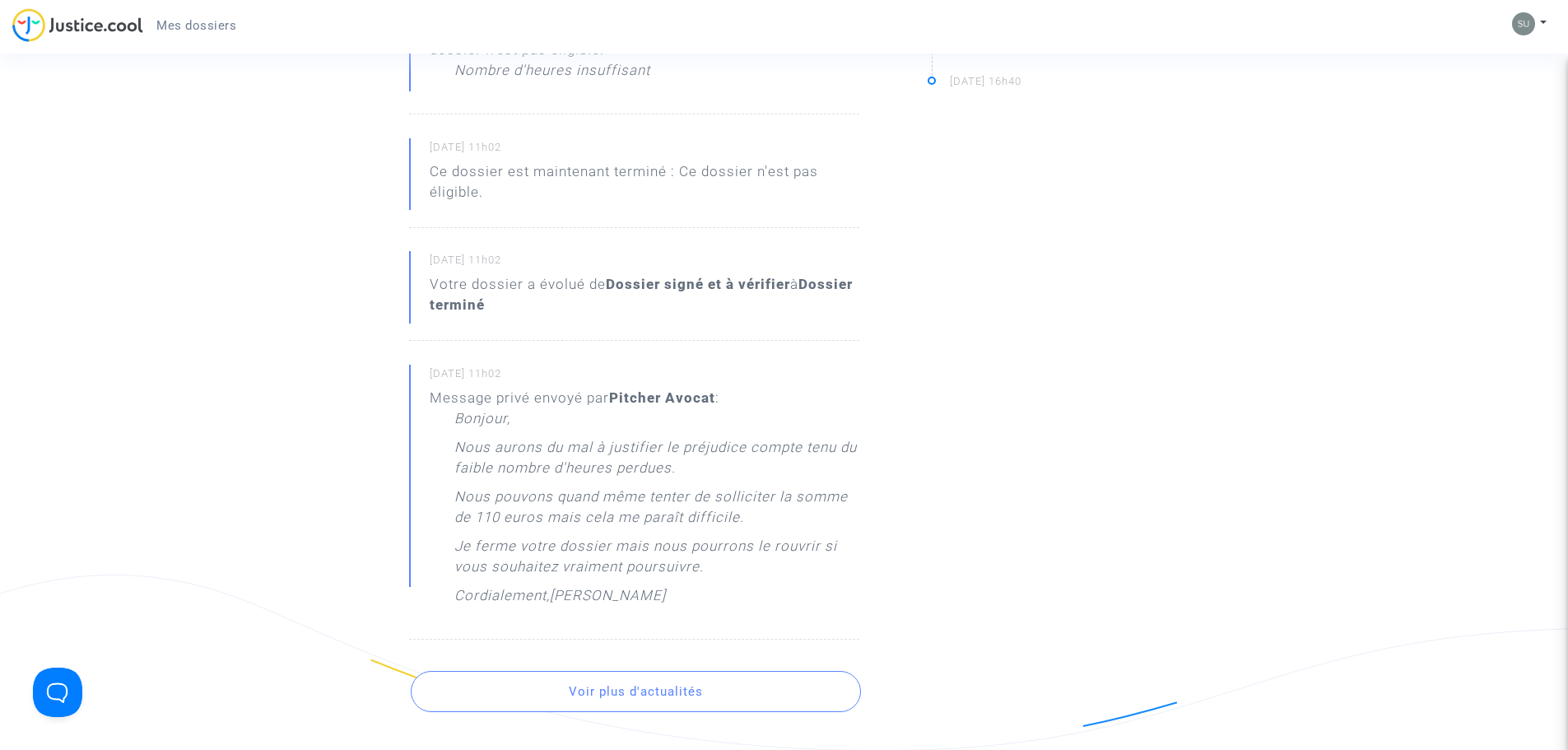
click at [628, 700] on button "Voir plus d'actualités" at bounding box center [636, 692] width 450 height 41
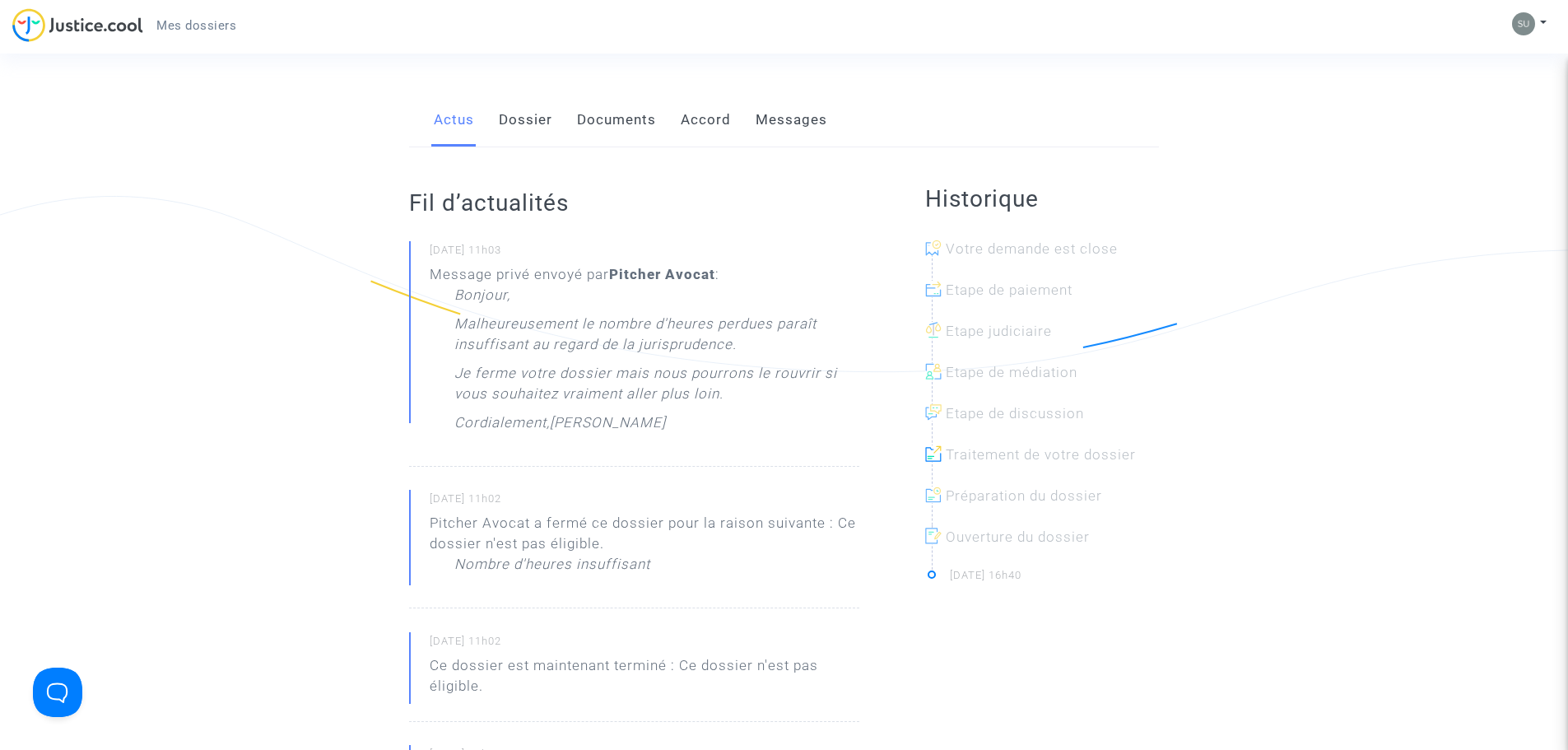
scroll to position [0, 0]
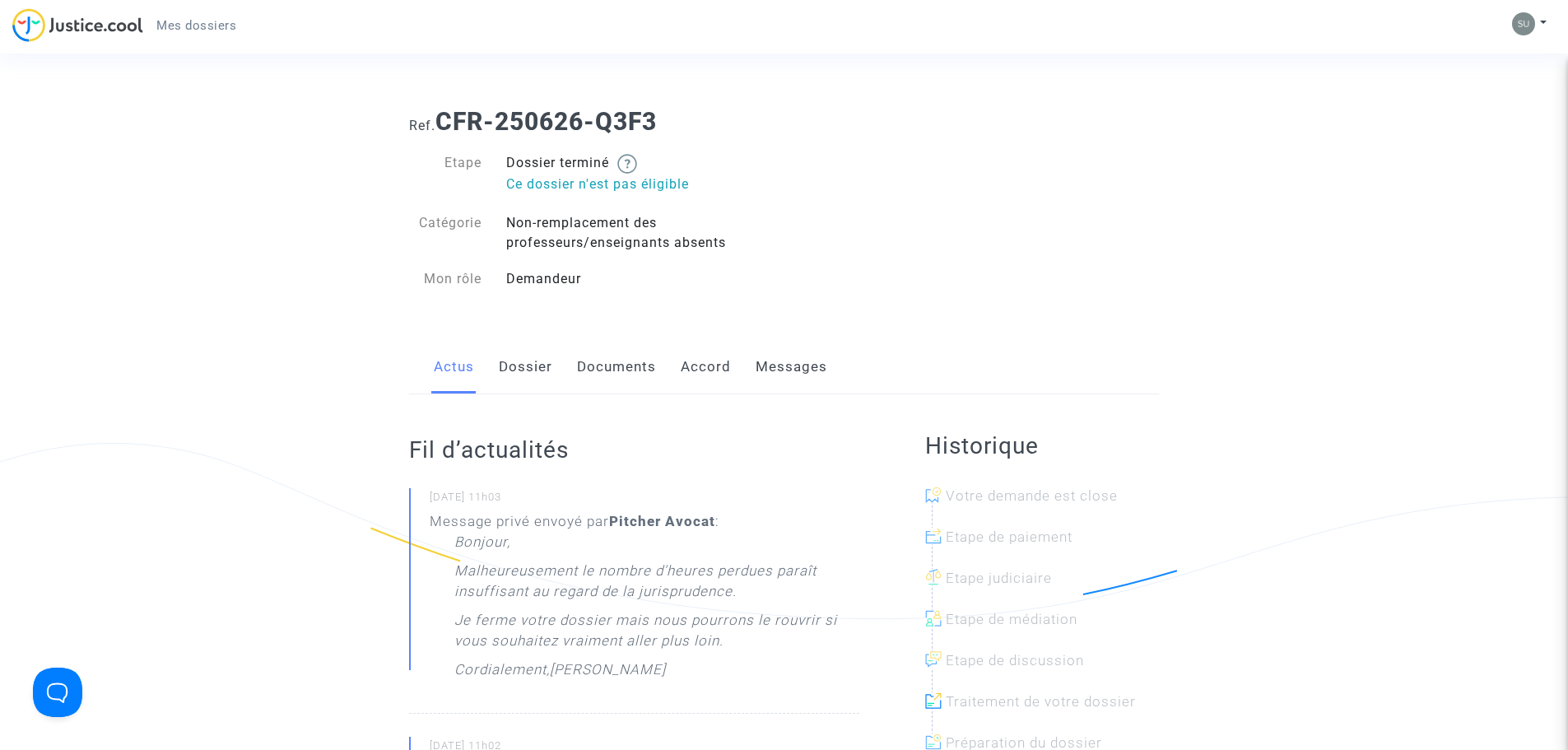
click at [695, 371] on link "Accord" at bounding box center [706, 366] width 50 height 54
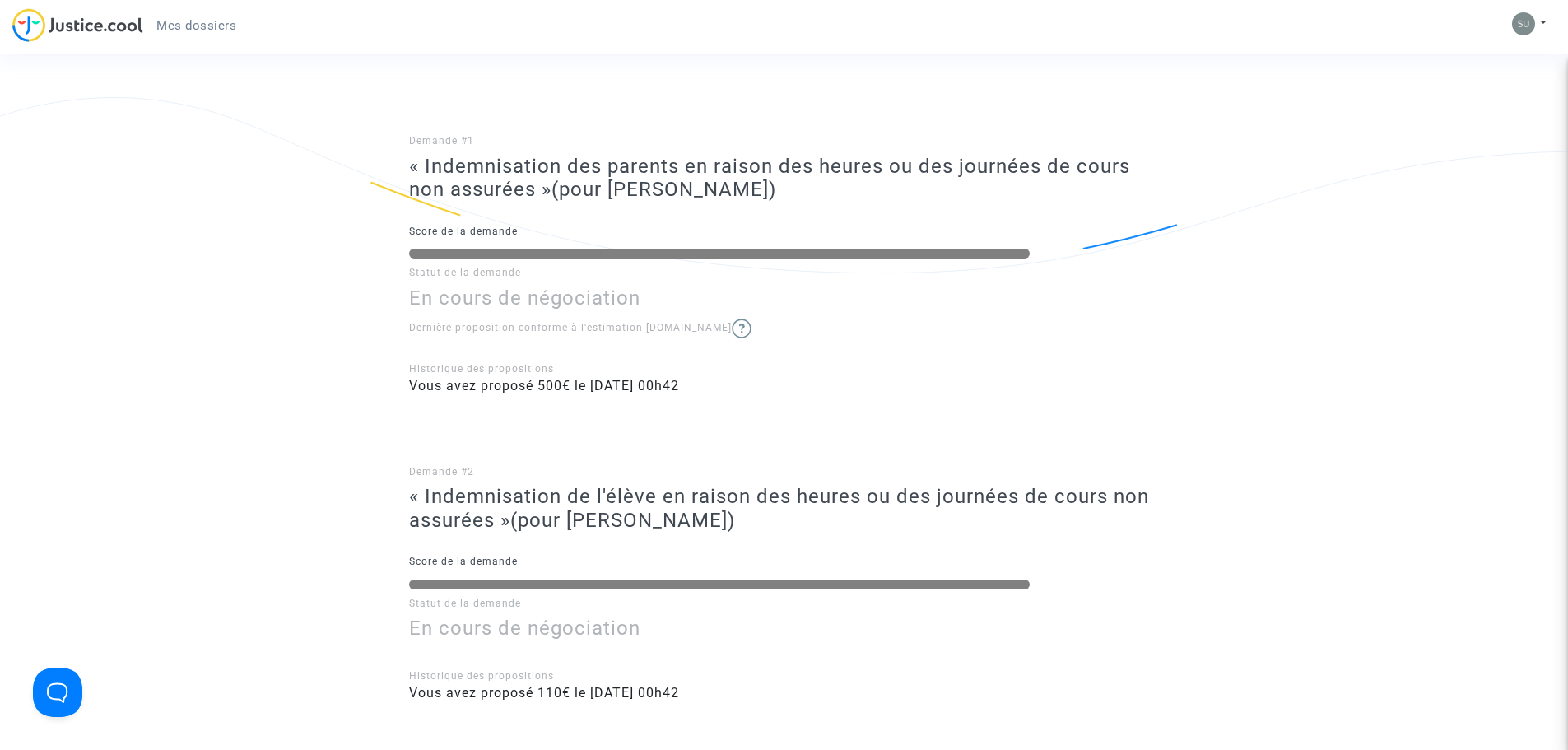
scroll to position [83, 0]
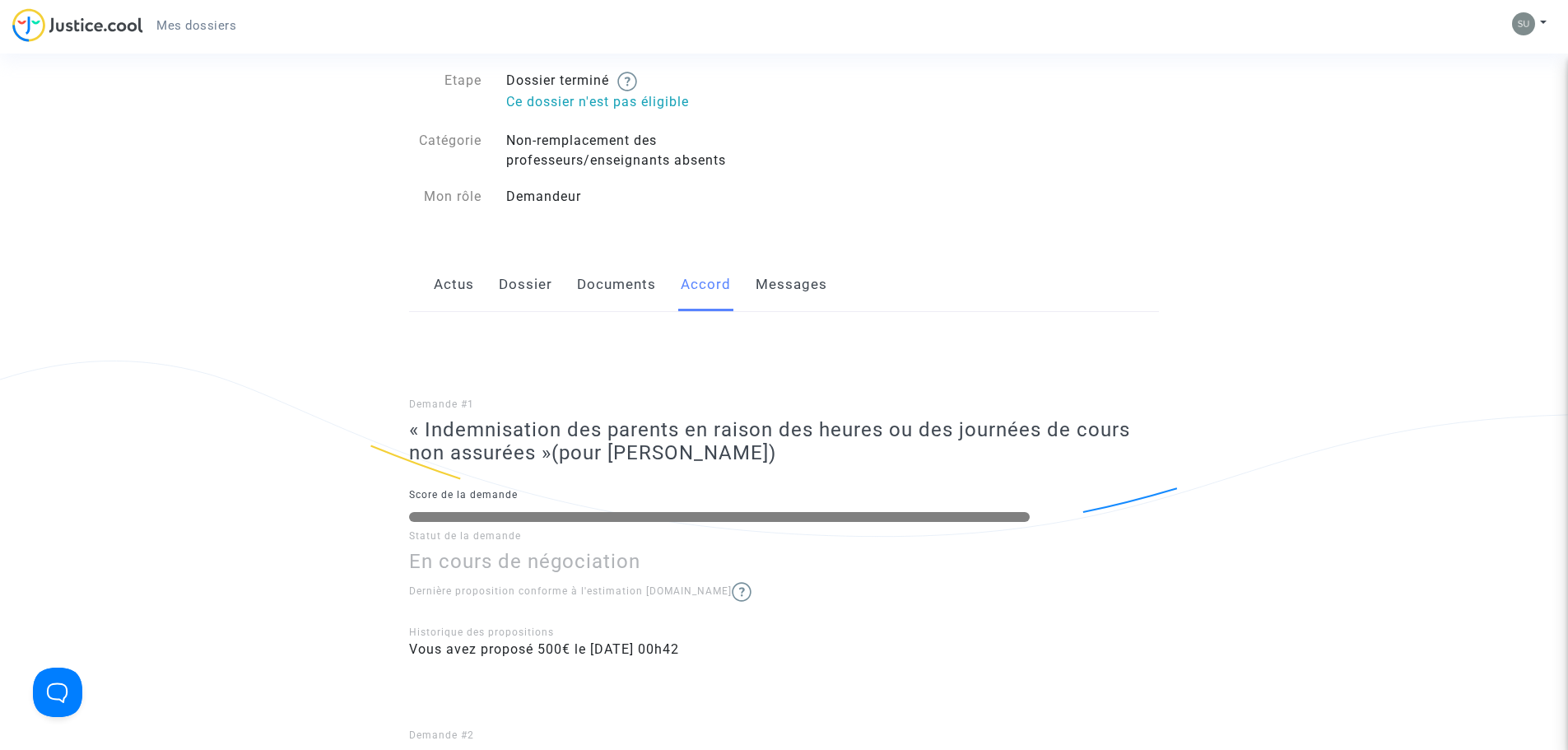
click at [785, 280] on link "Messages" at bounding box center [791, 285] width 71 height 54
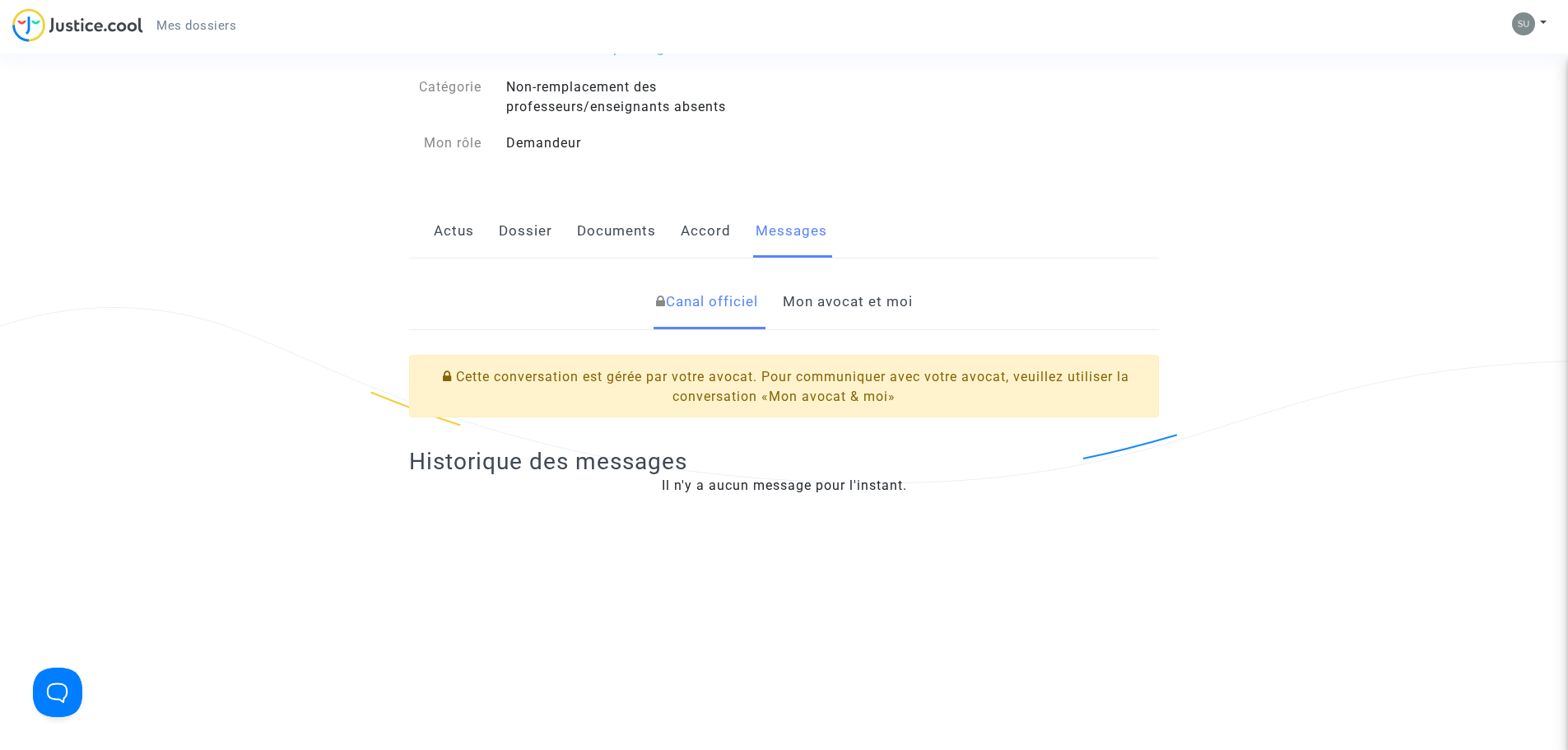
scroll to position [165, 0]
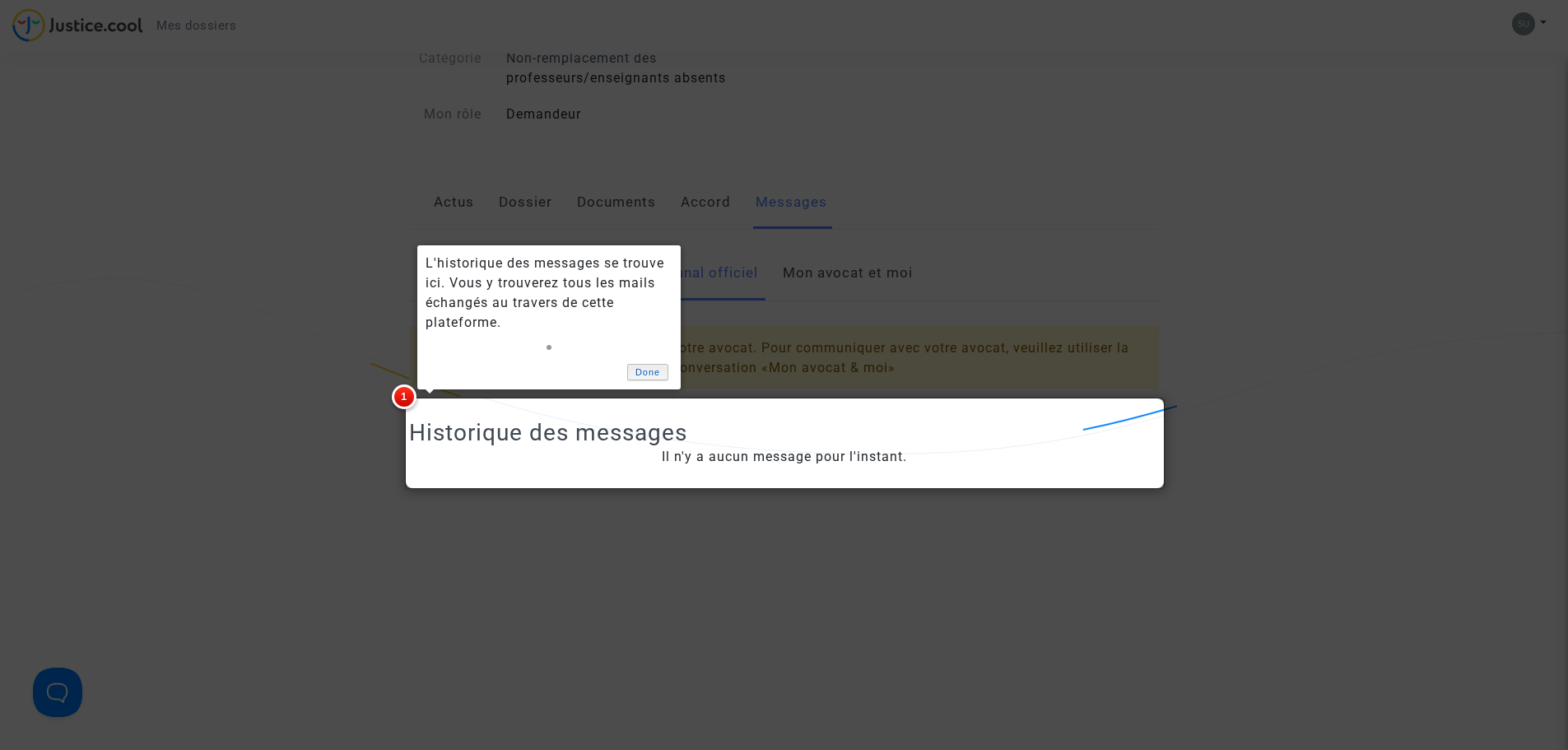
click at [652, 364] on link "Done" at bounding box center [648, 372] width 41 height 17
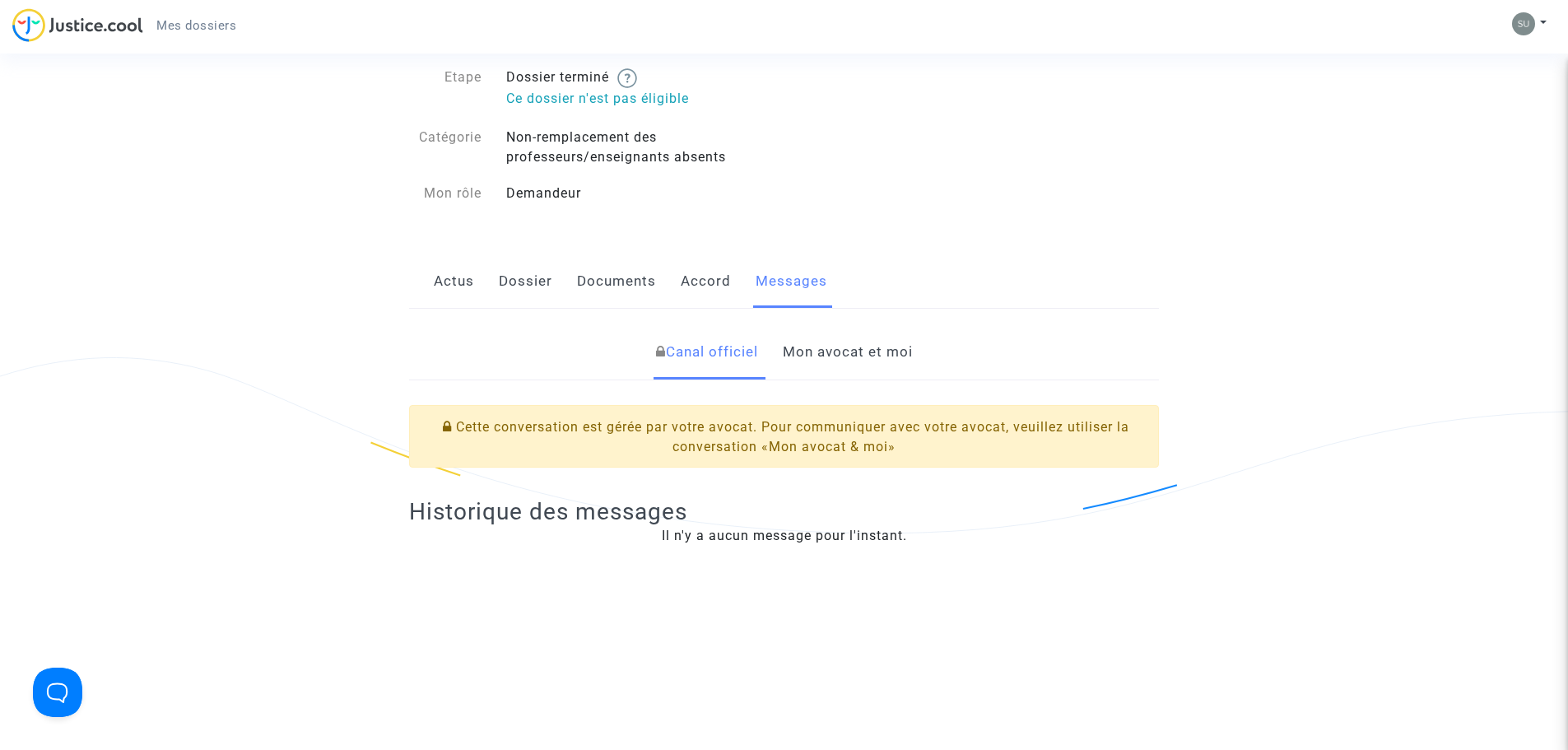
scroll to position [0, 0]
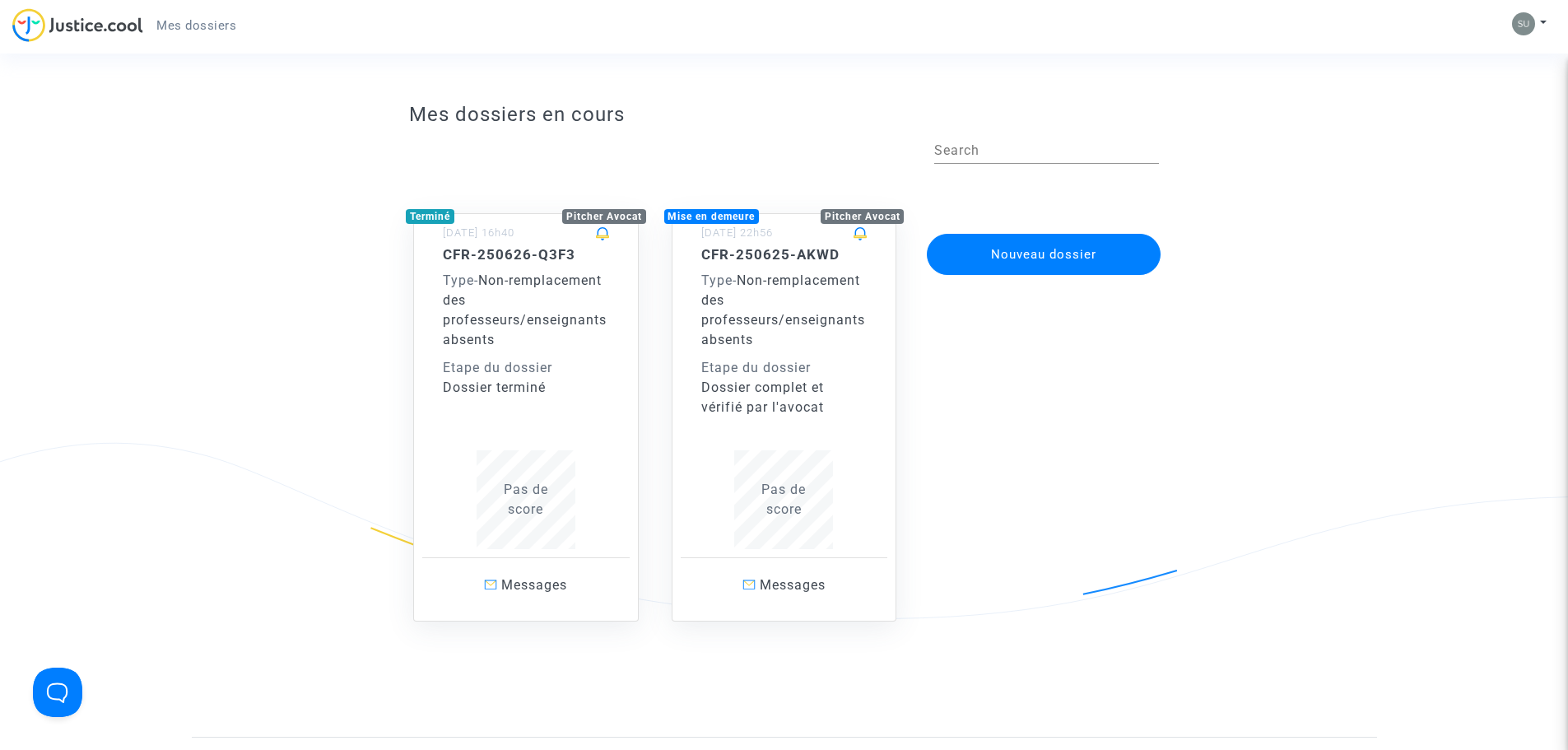
click at [793, 343] on div "Type - Non-remplacement des professeurs/enseignants absents" at bounding box center [784, 310] width 166 height 79
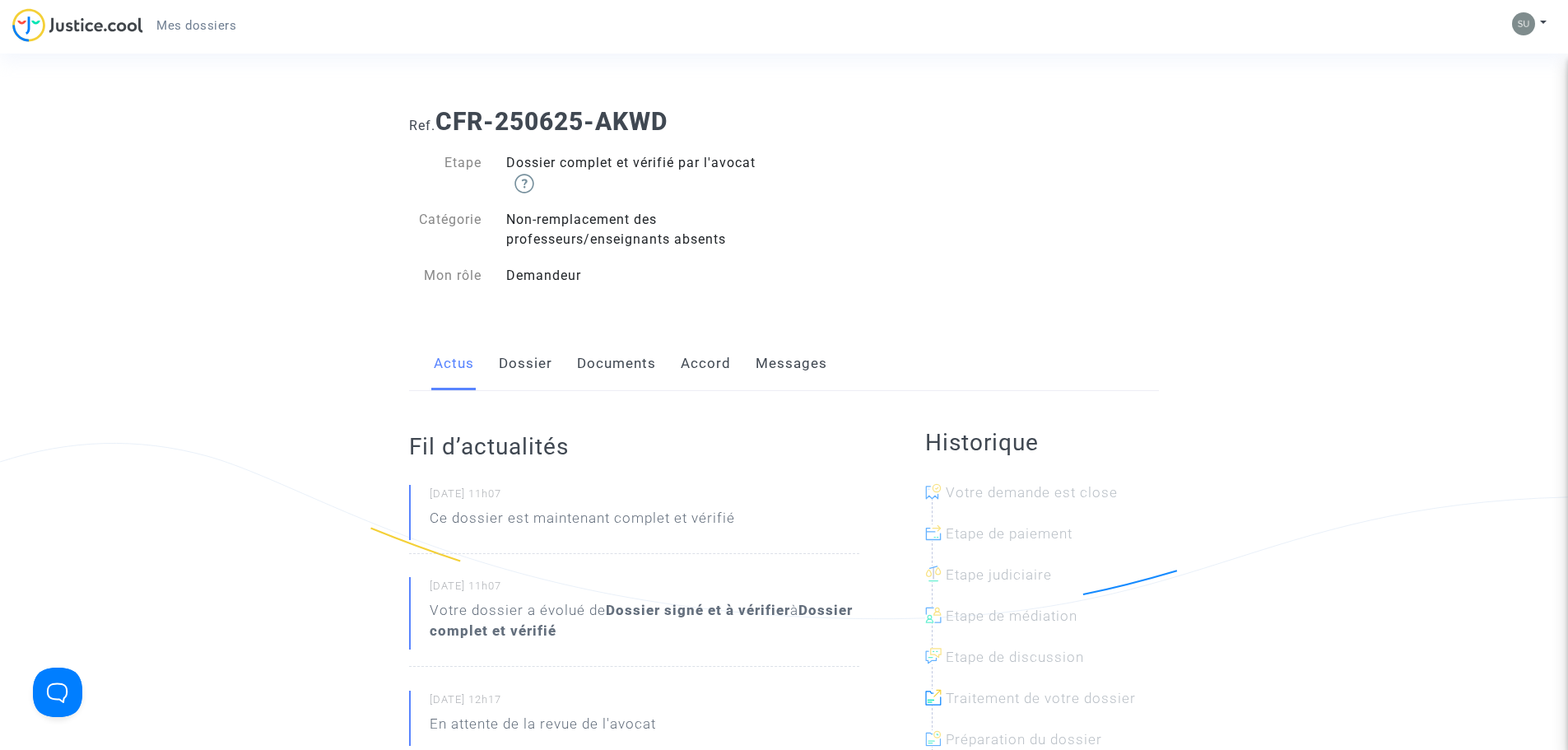
click at [548, 365] on link "Dossier" at bounding box center [525, 364] width 53 height 54
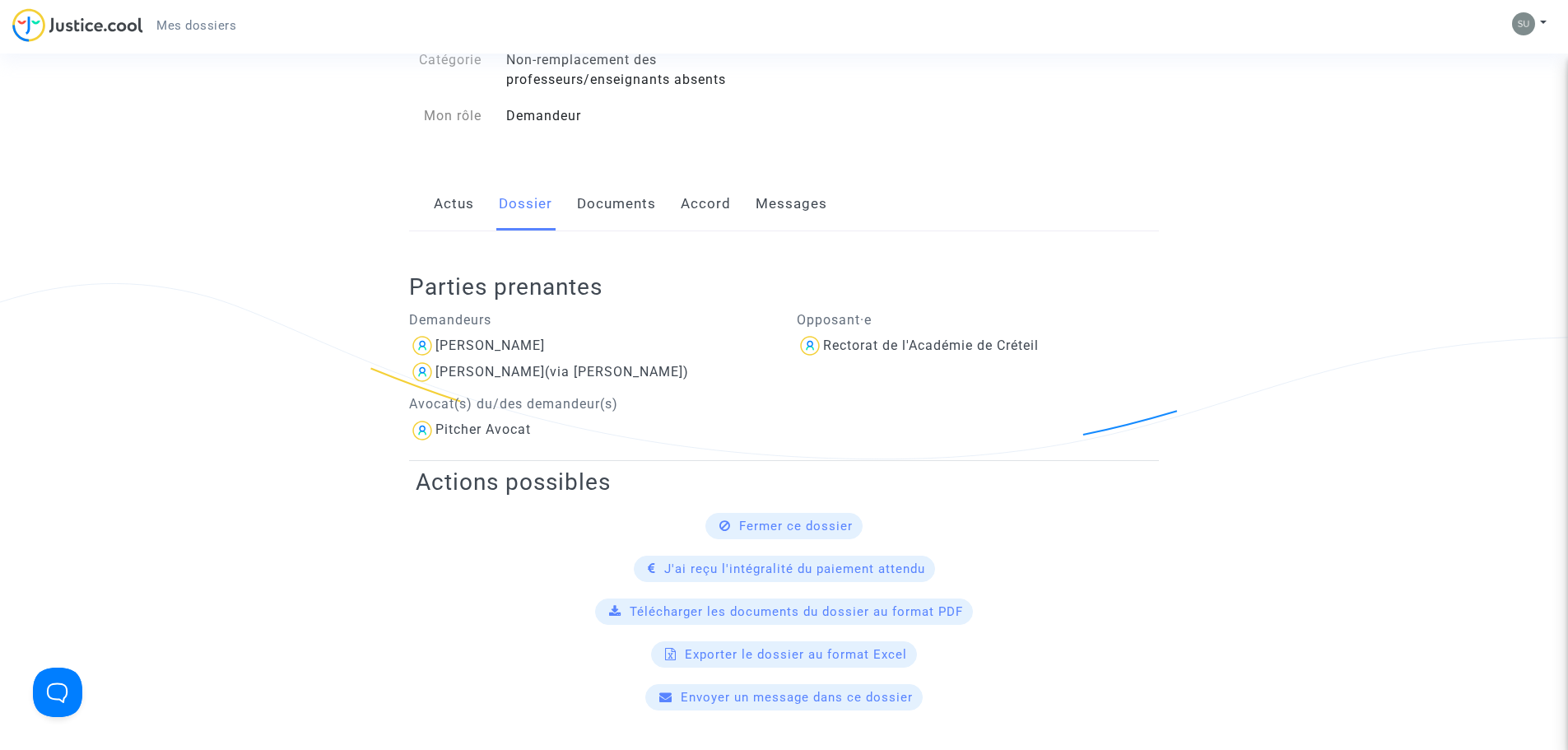
scroll to position [165, 0]
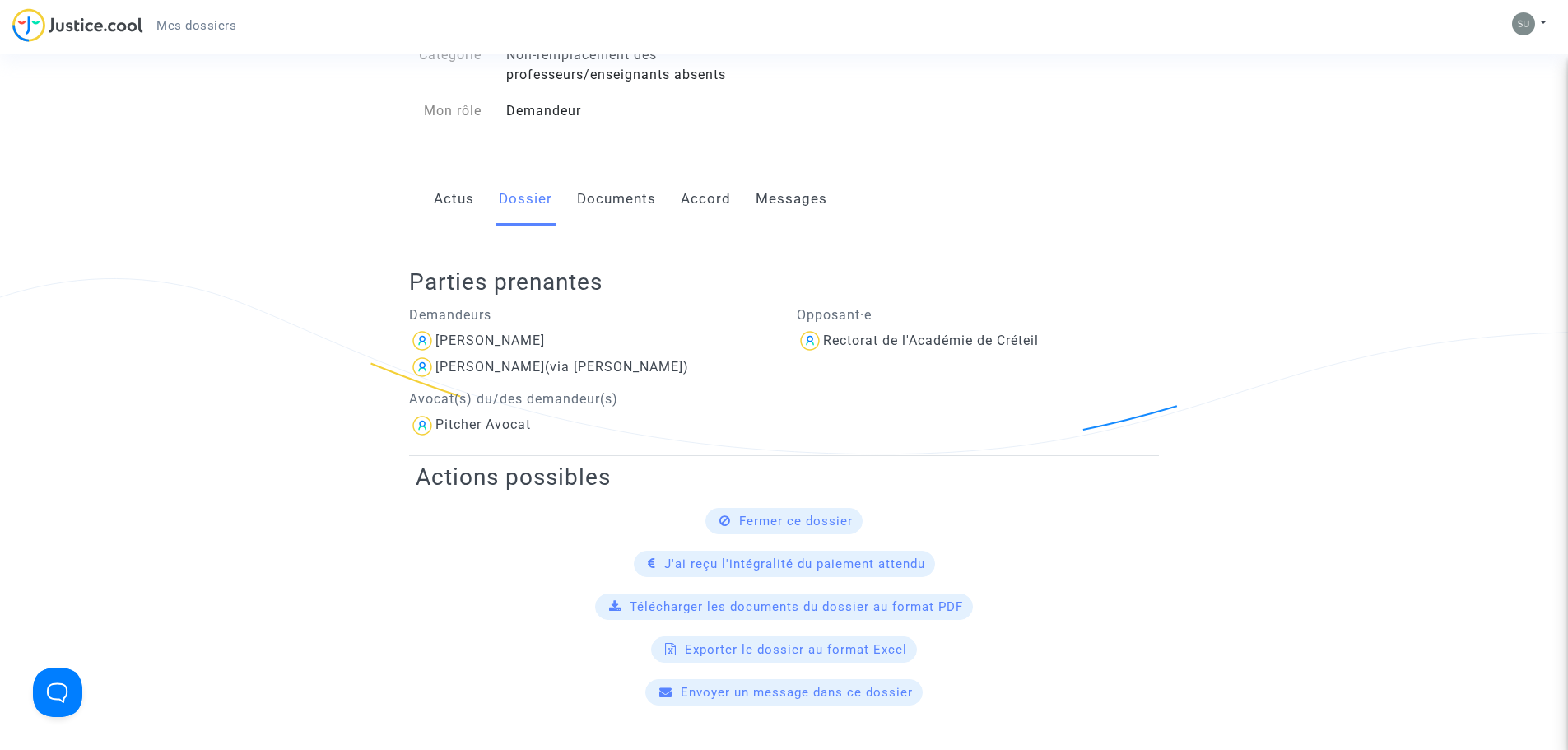
click at [649, 195] on link "Documents" at bounding box center [616, 199] width 79 height 54
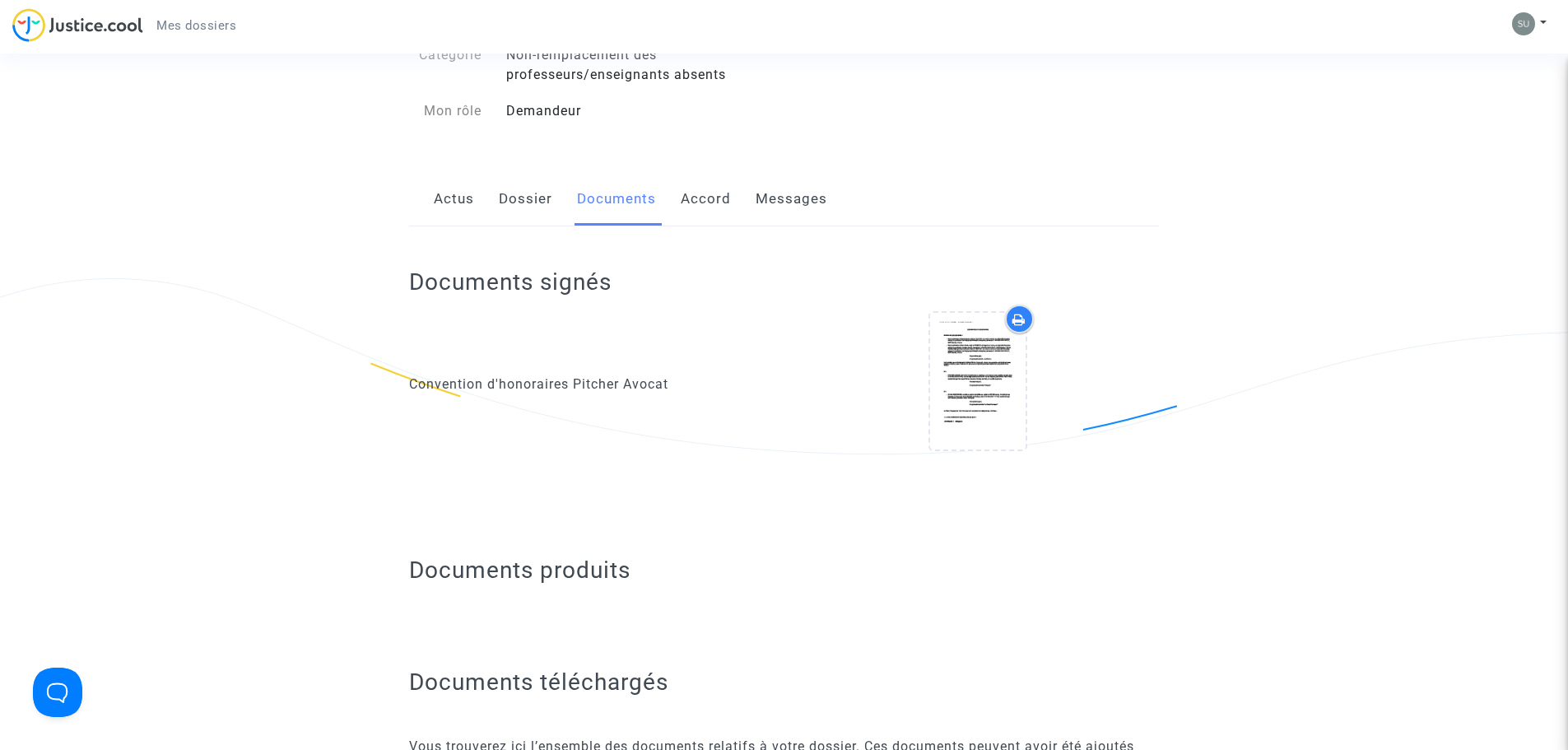
click at [758, 196] on link "Messages" at bounding box center [791, 199] width 71 height 54
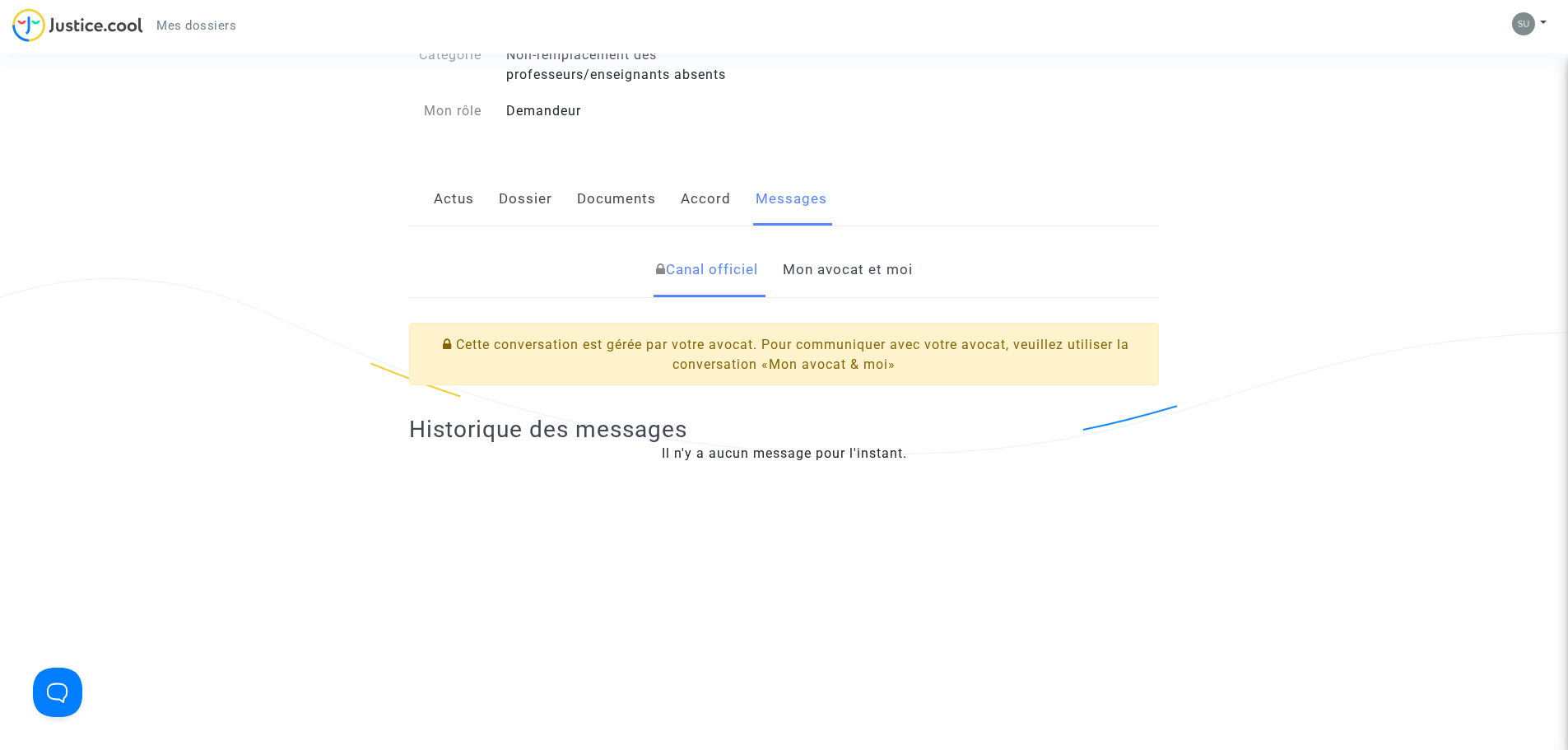
click at [695, 206] on link "Accord" at bounding box center [706, 199] width 50 height 54
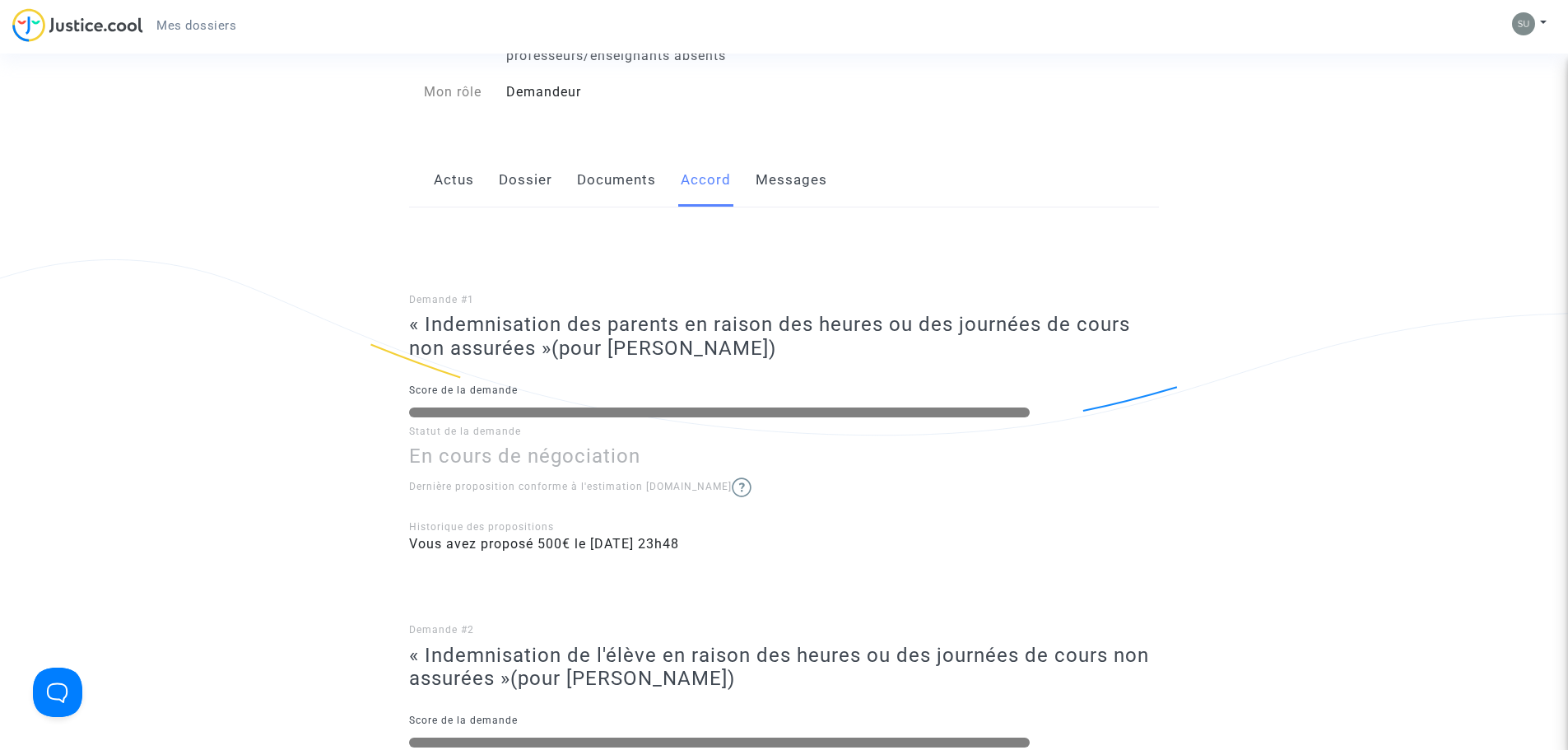
scroll to position [83, 0]
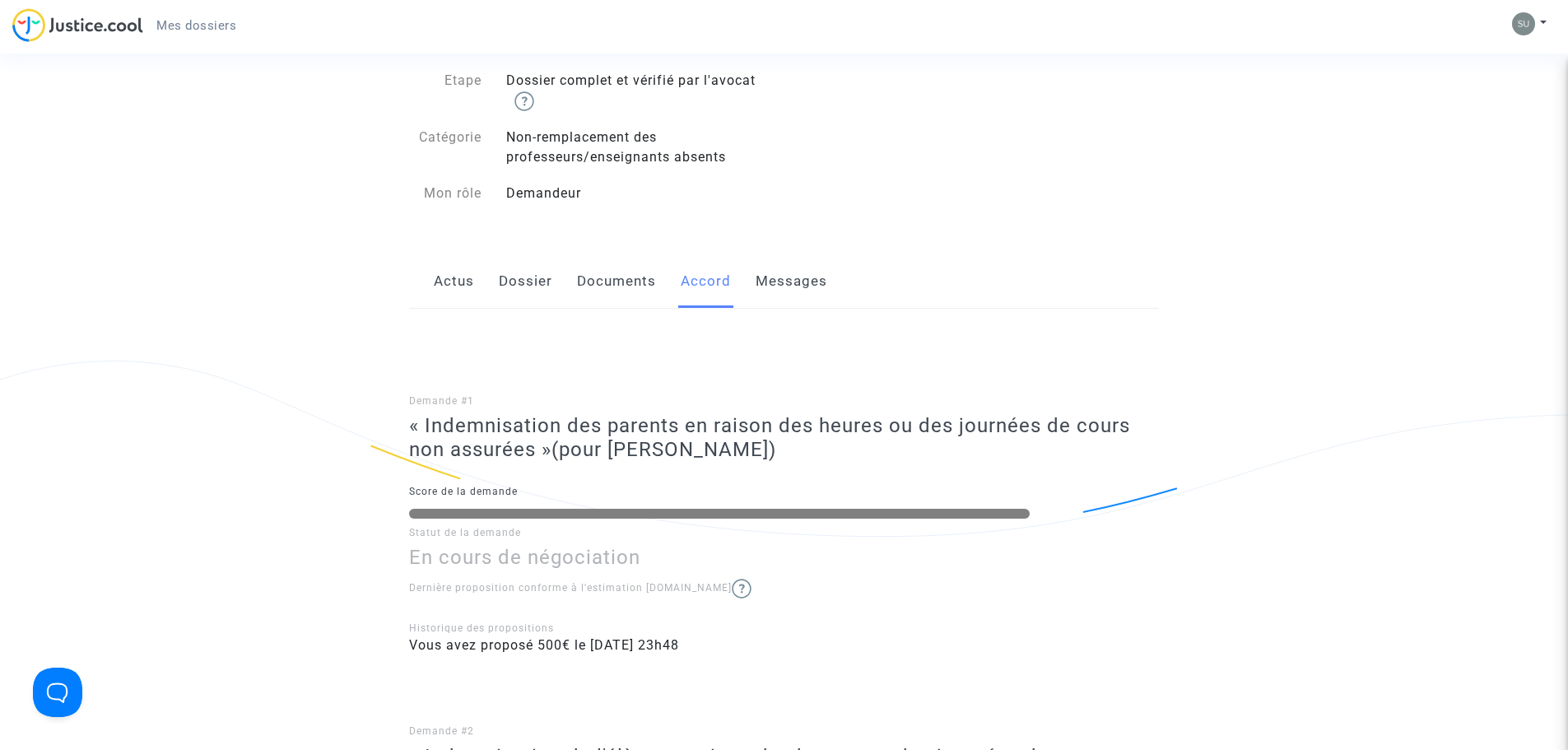
click at [457, 281] on link "Actus" at bounding box center [454, 281] width 40 height 54
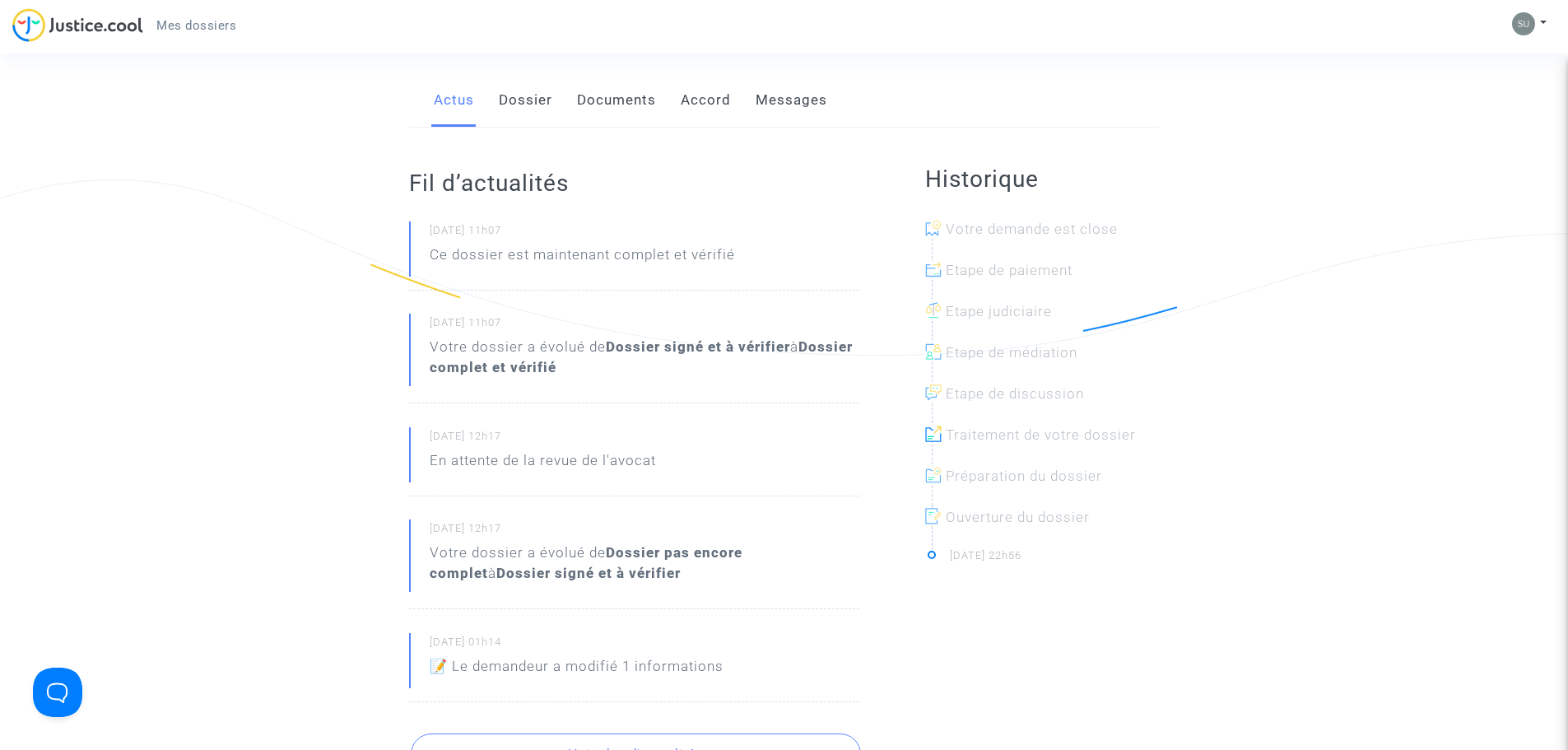
scroll to position [247, 0]
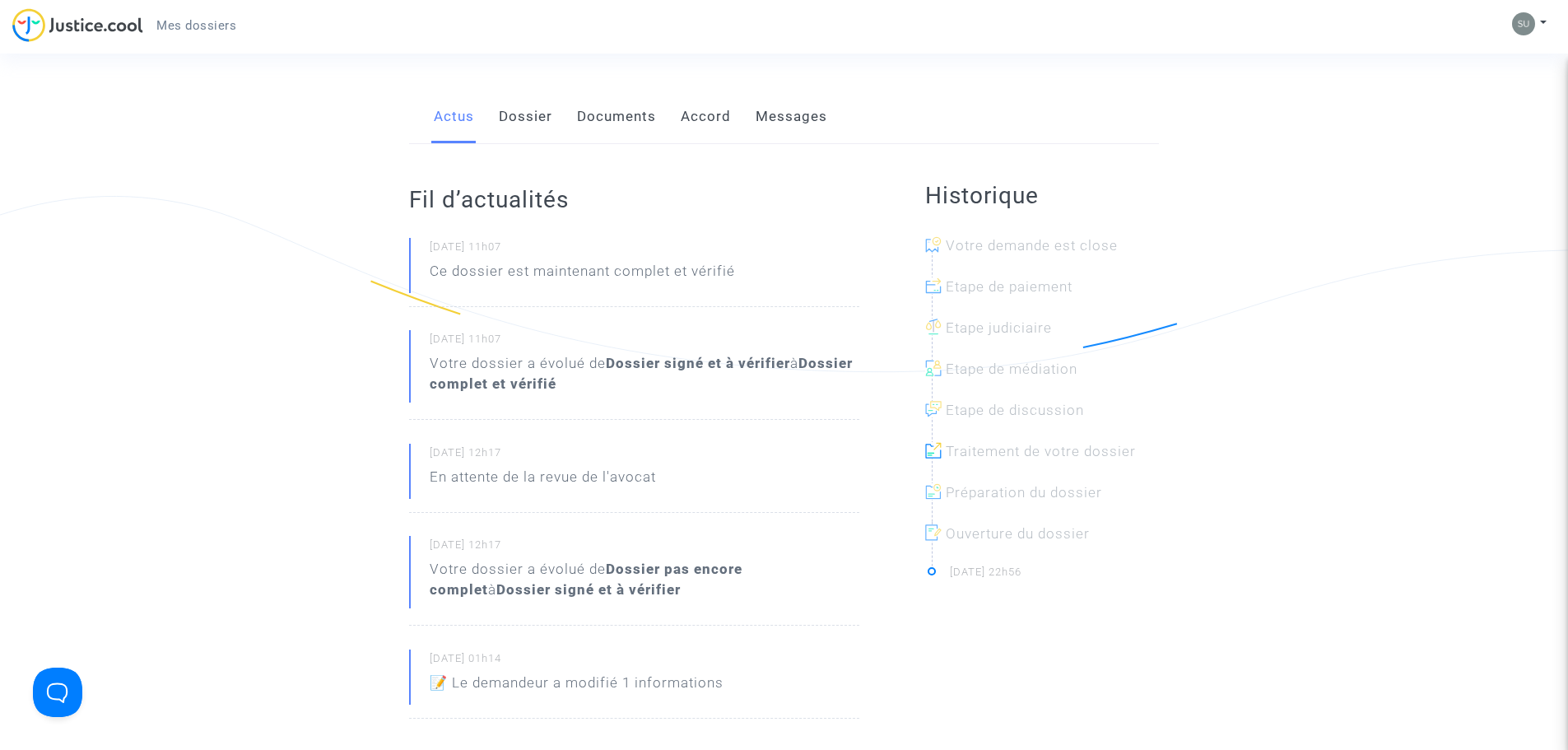
click at [516, 119] on link "Dossier" at bounding box center [525, 116] width 53 height 54
